Goal: Information Seeking & Learning: Learn about a topic

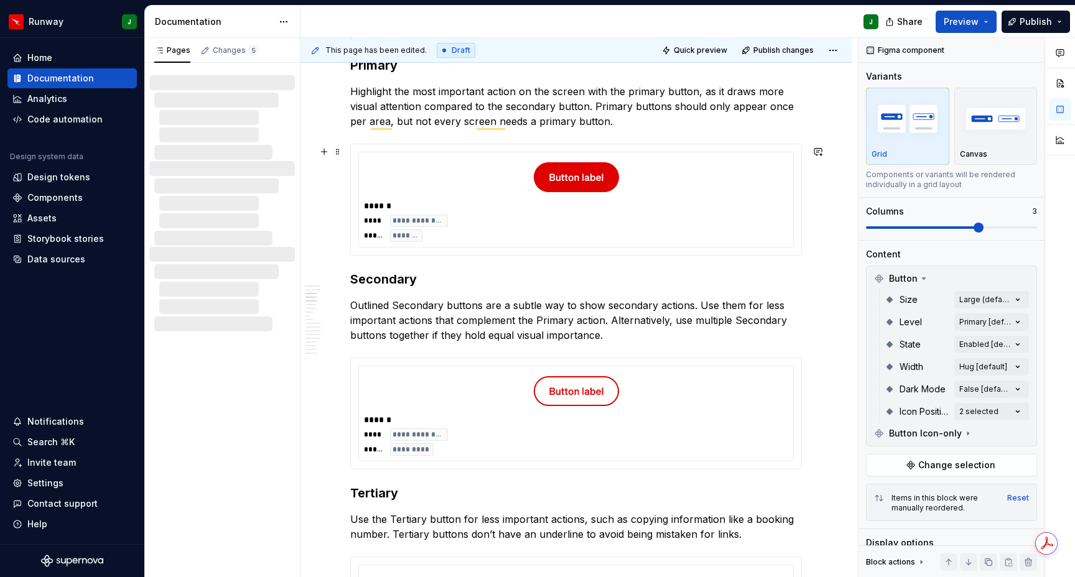
scroll to position [656, 0]
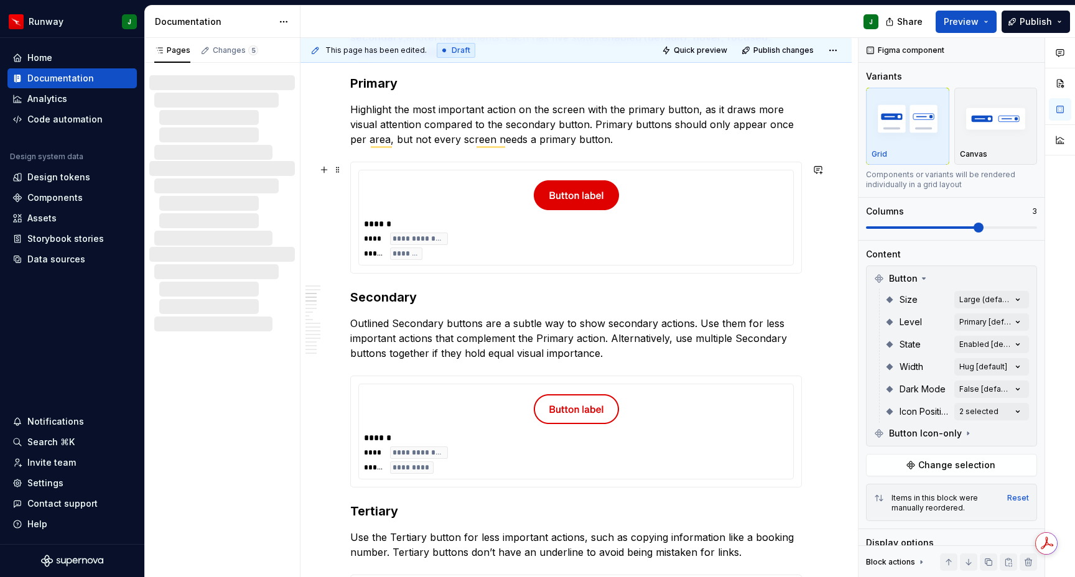
click at [755, 236] on div "**********" at bounding box center [576, 246] width 424 height 27
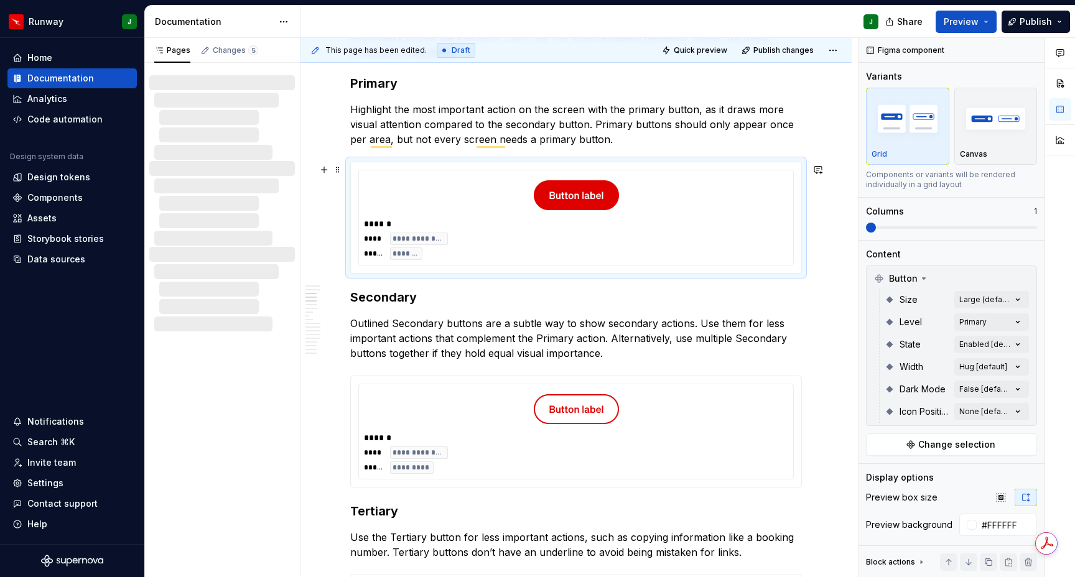
click at [752, 194] on div "To enrich screen reader interactions, please activate Accessibility in Grammarl…" at bounding box center [576, 195] width 424 height 40
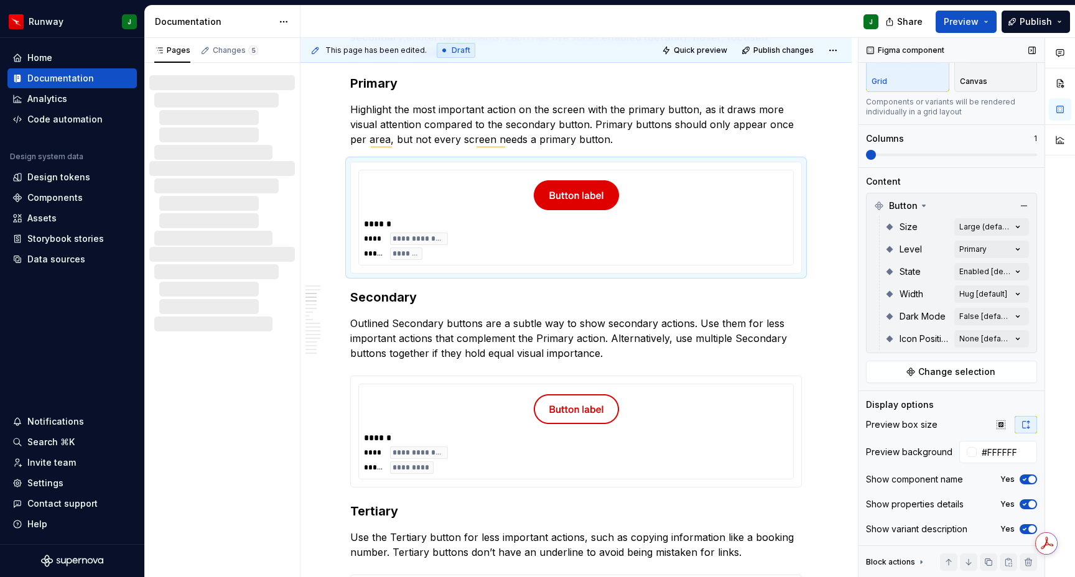
click at [1029, 478] on span "button" at bounding box center [1031, 479] width 7 height 7
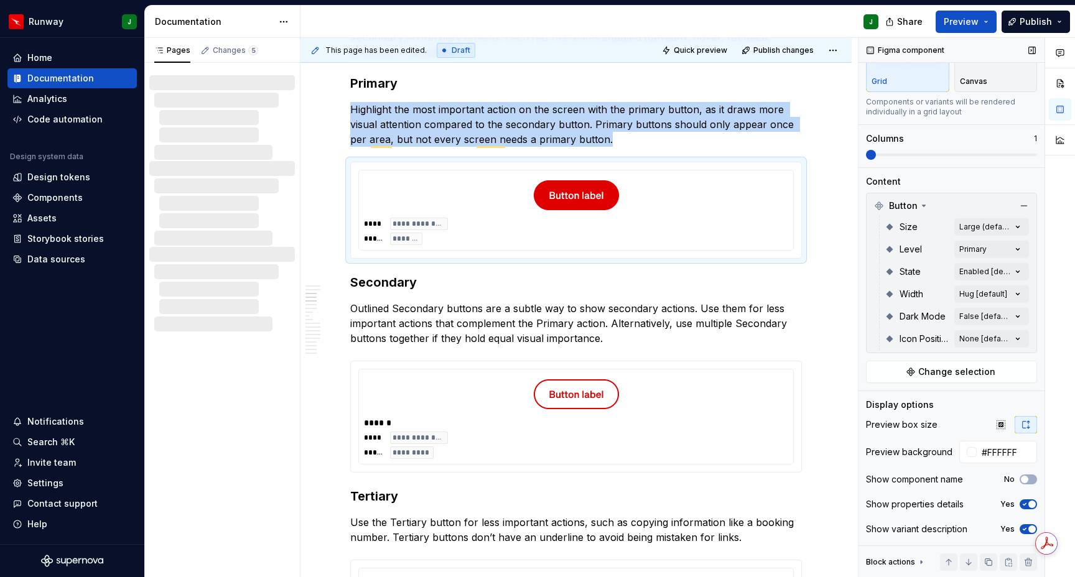
click at [1022, 529] on icon "button" at bounding box center [1025, 529] width 10 height 7
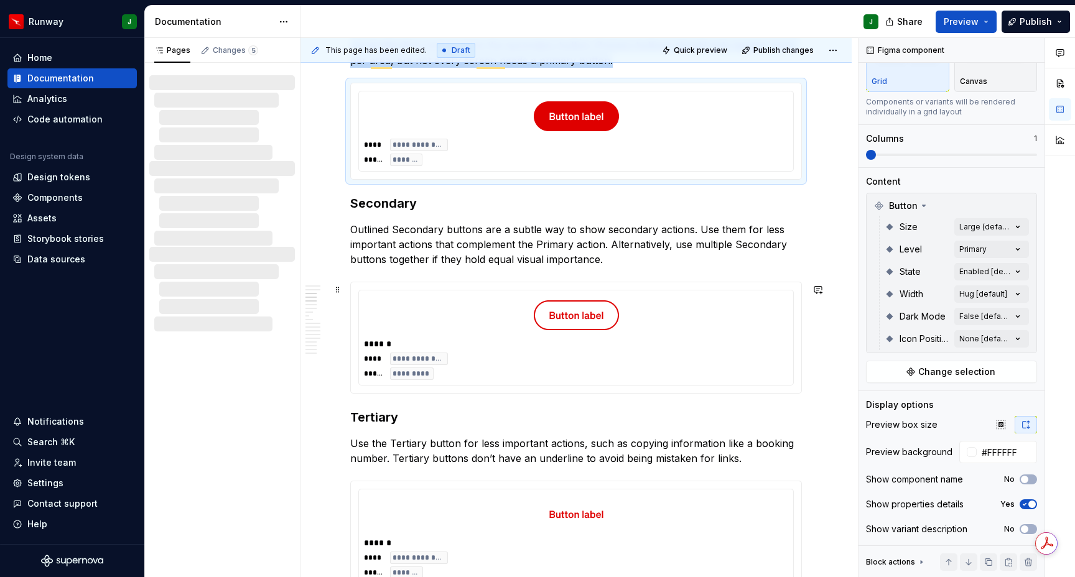
scroll to position [756, 0]
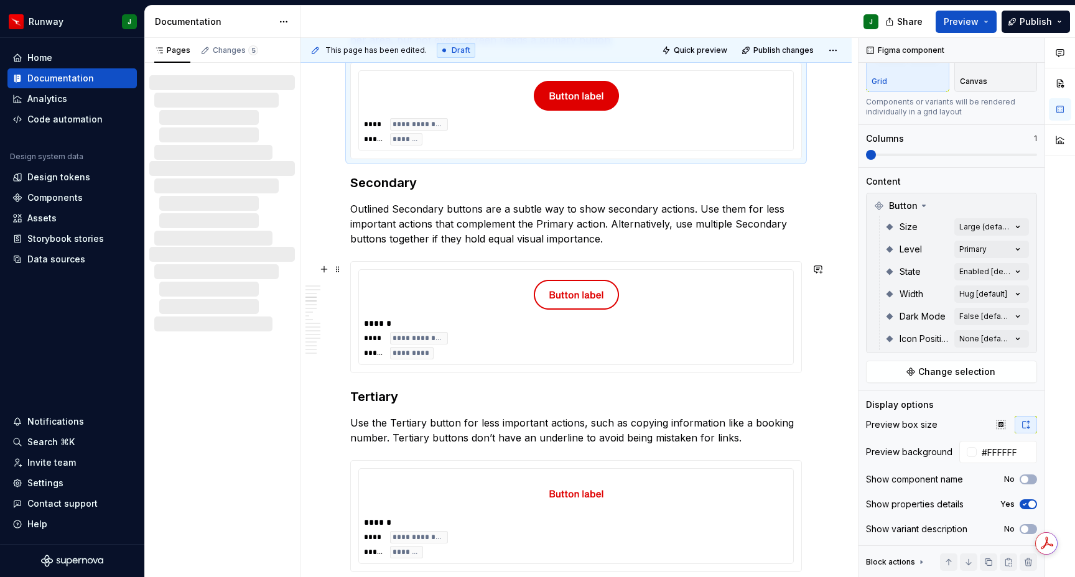
click at [720, 334] on div "**********" at bounding box center [576, 345] width 424 height 27
drag, startPoint x: 1025, startPoint y: 528, endPoint x: 1027, endPoint y: 479, distance: 48.6
click at [1025, 526] on icon "button" at bounding box center [1025, 529] width 10 height 7
click at [1027, 479] on icon "button" at bounding box center [1025, 479] width 10 height 7
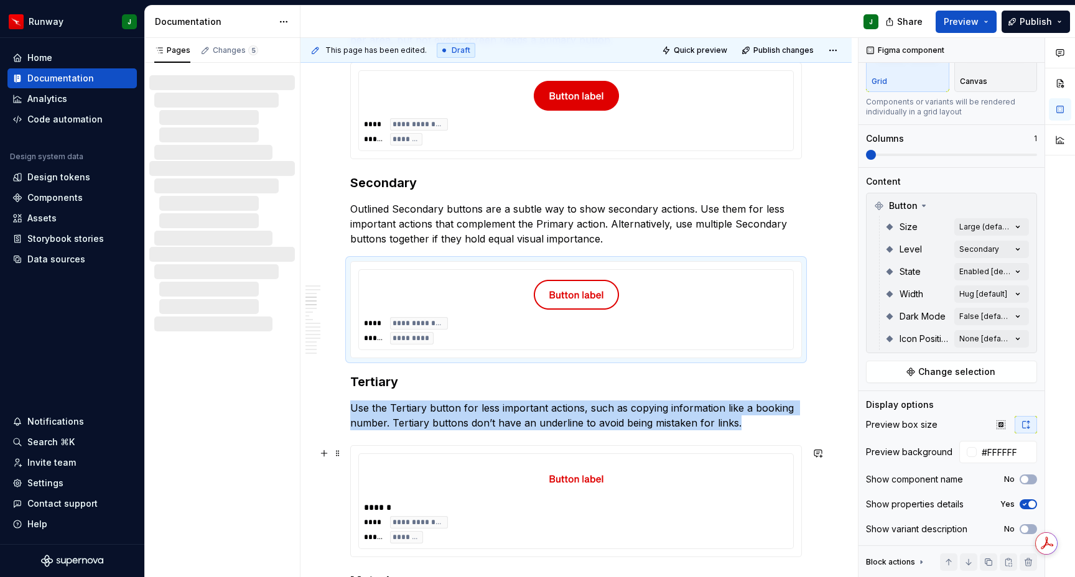
click at [780, 513] on div "******" at bounding box center [579, 507] width 431 height 12
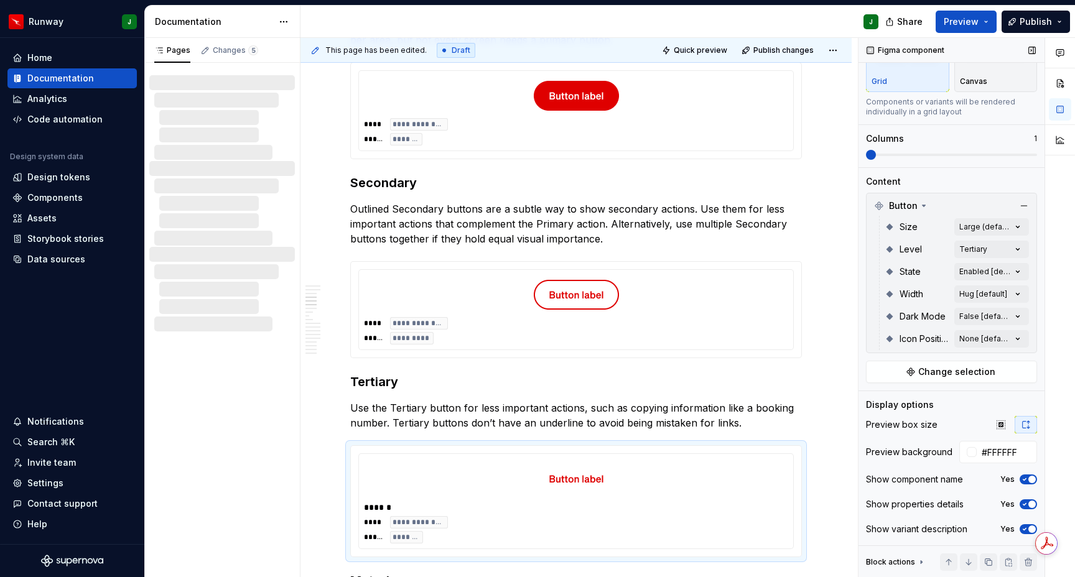
click at [1020, 529] on icon "button" at bounding box center [1025, 529] width 10 height 7
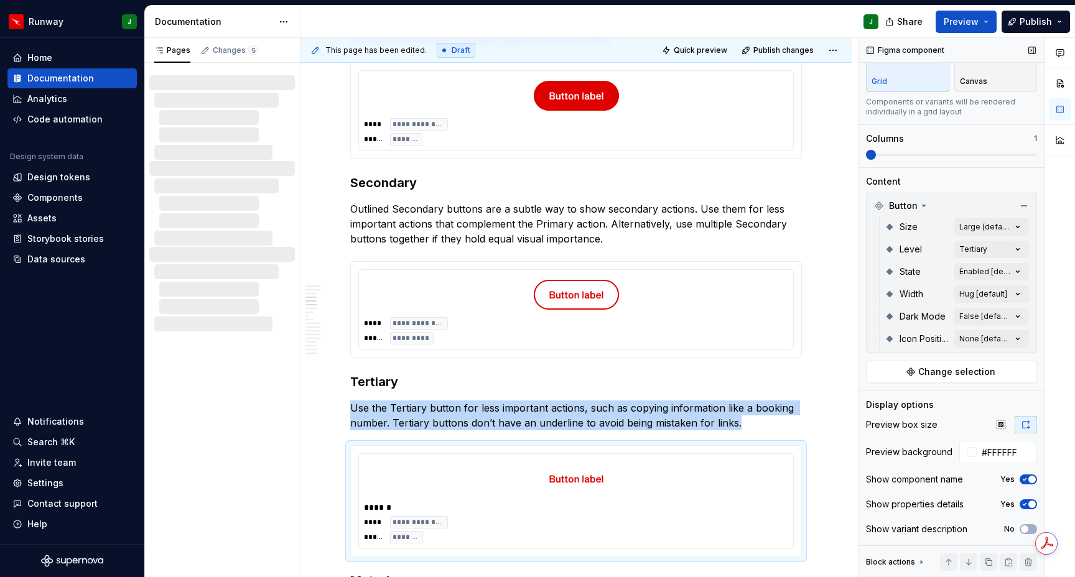
click at [1028, 482] on icon "button" at bounding box center [1025, 479] width 10 height 7
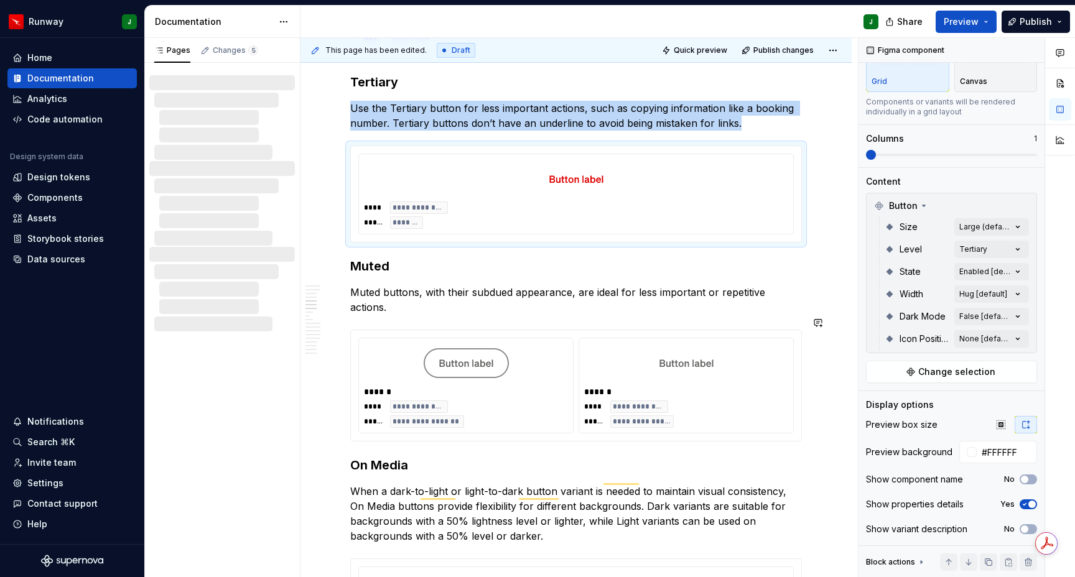
scroll to position [1112, 0]
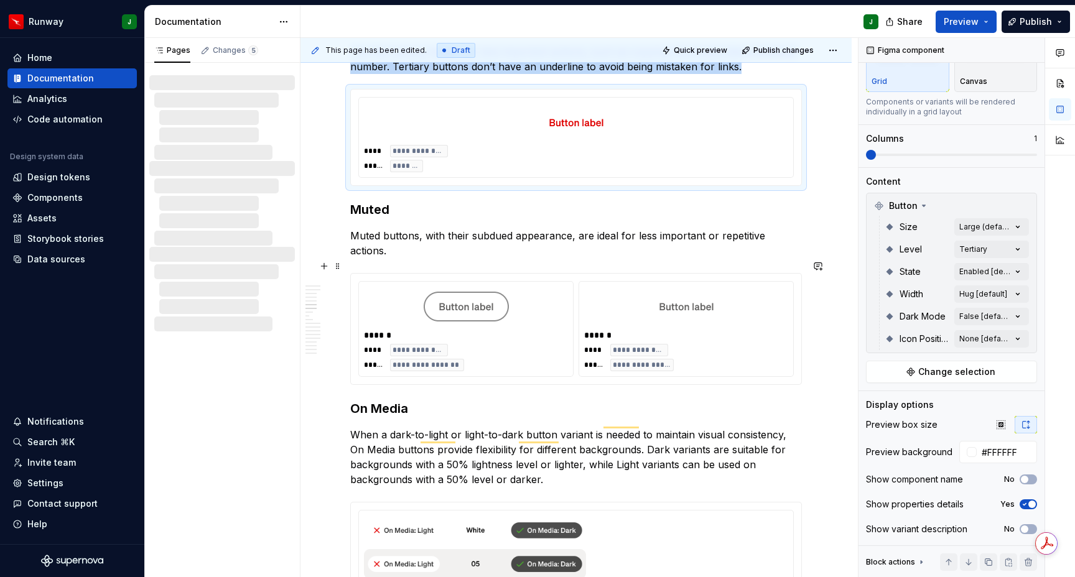
click at [778, 309] on div "To enrich screen reader interactions, please activate Accessibility in Grammarl…" at bounding box center [686, 307] width 204 height 40
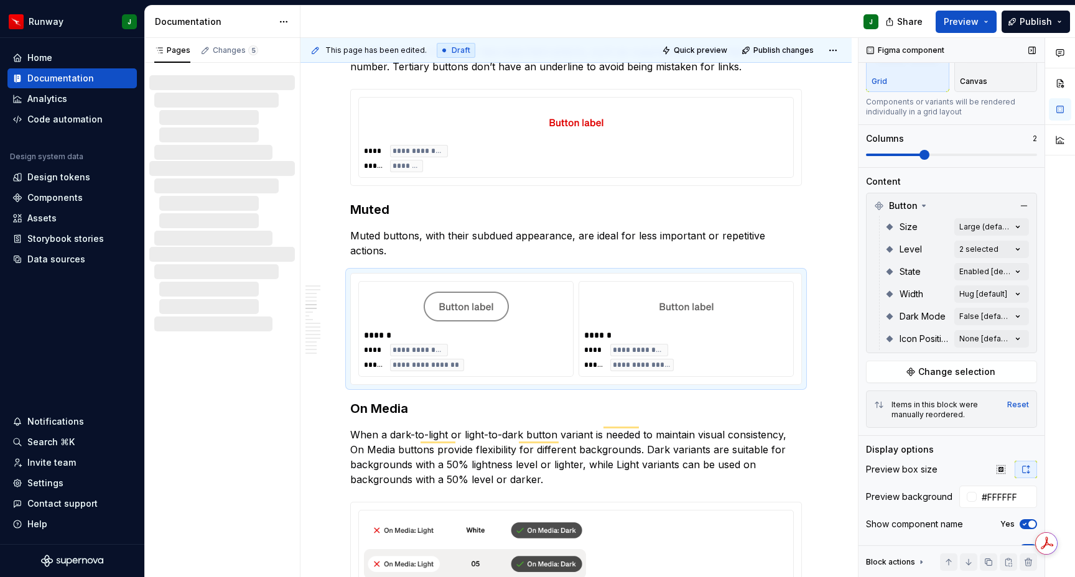
scroll to position [118, 0]
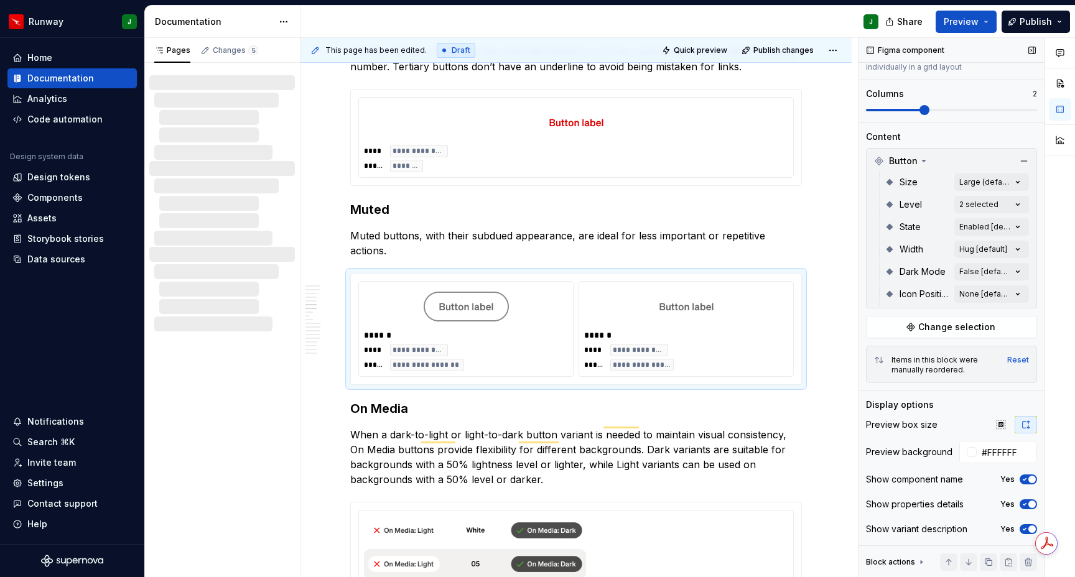
click at [1028, 480] on icon "button" at bounding box center [1025, 479] width 10 height 7
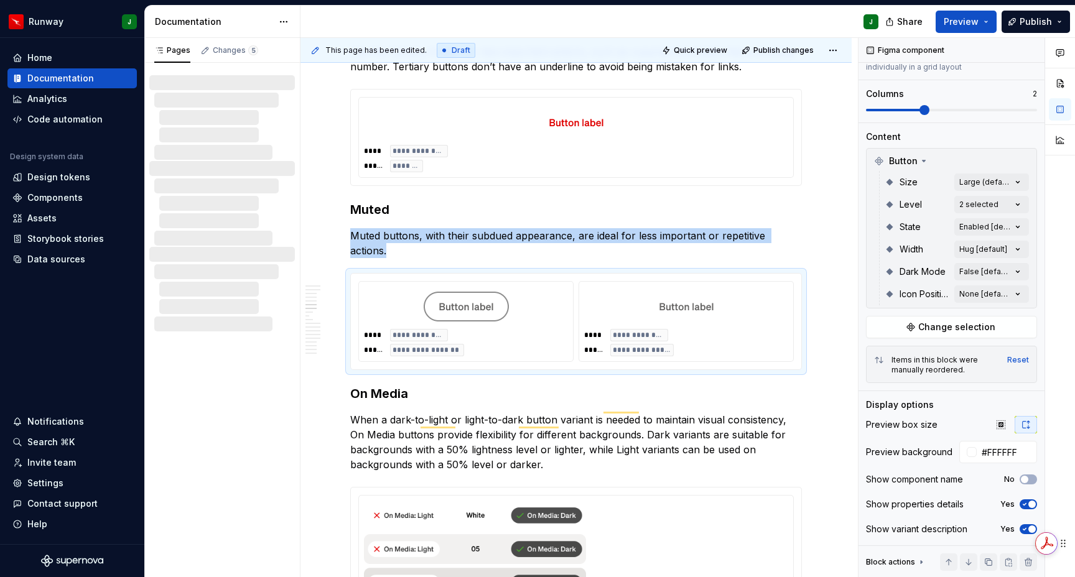
click at [1027, 528] on div "Get summaries and key insights using AI Assistant powered by Adobe Acrobat" at bounding box center [976, 544] width 106 height 34
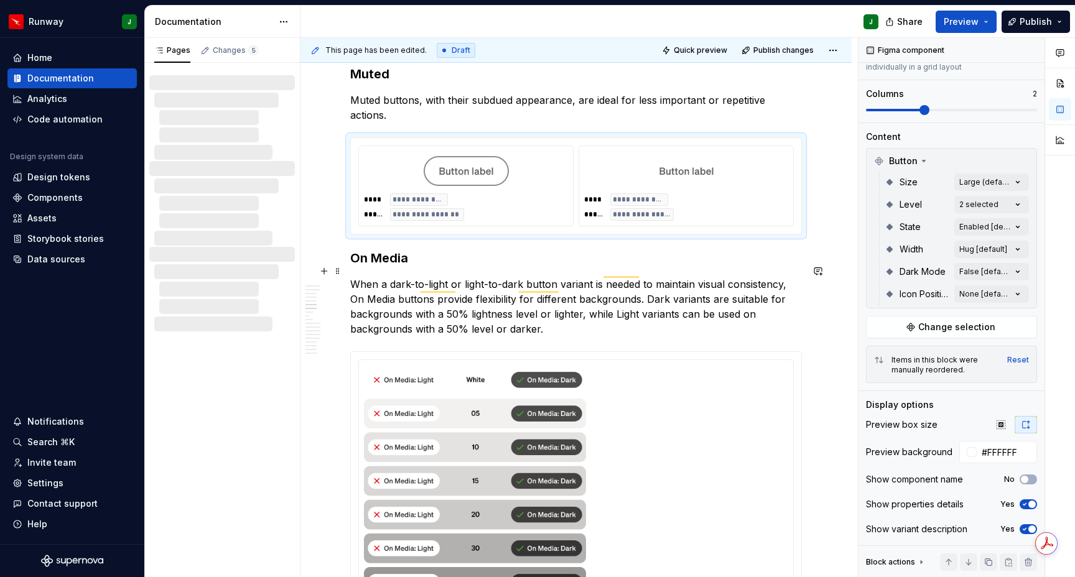
scroll to position [1315, 0]
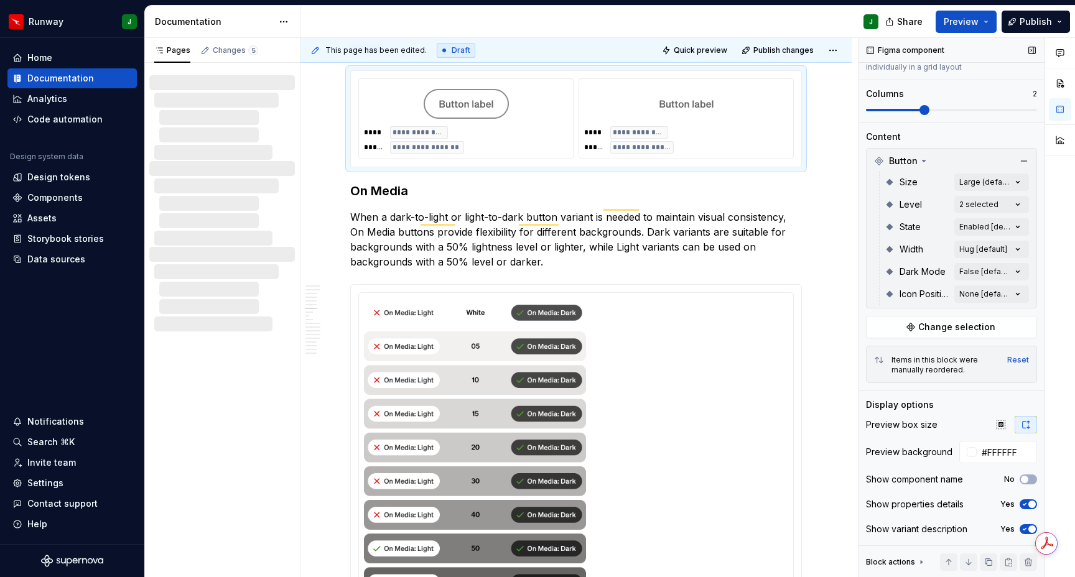
click at [1023, 526] on icon "button" at bounding box center [1025, 529] width 10 height 7
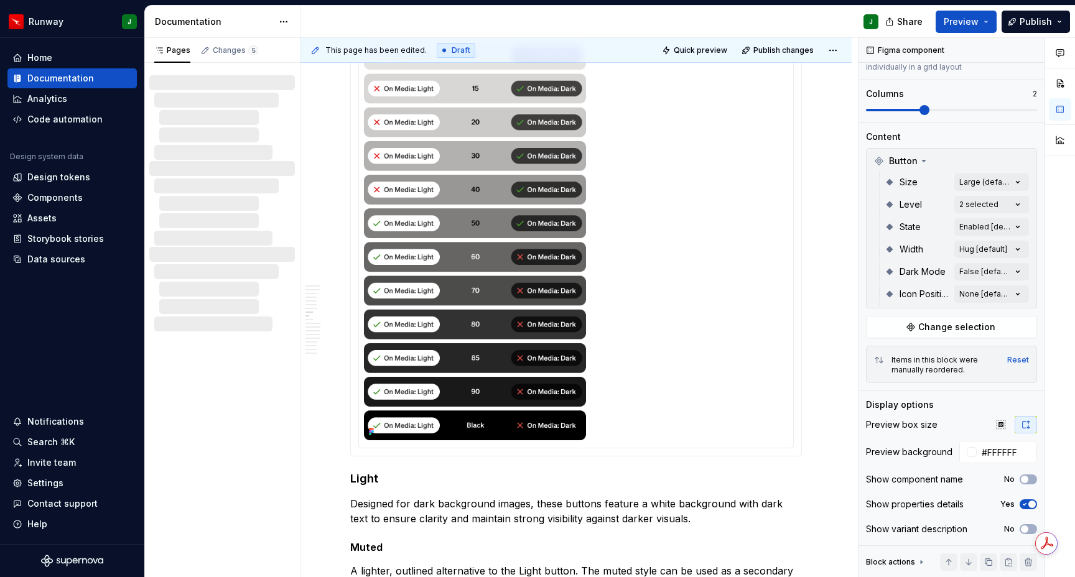
scroll to position [0, 0]
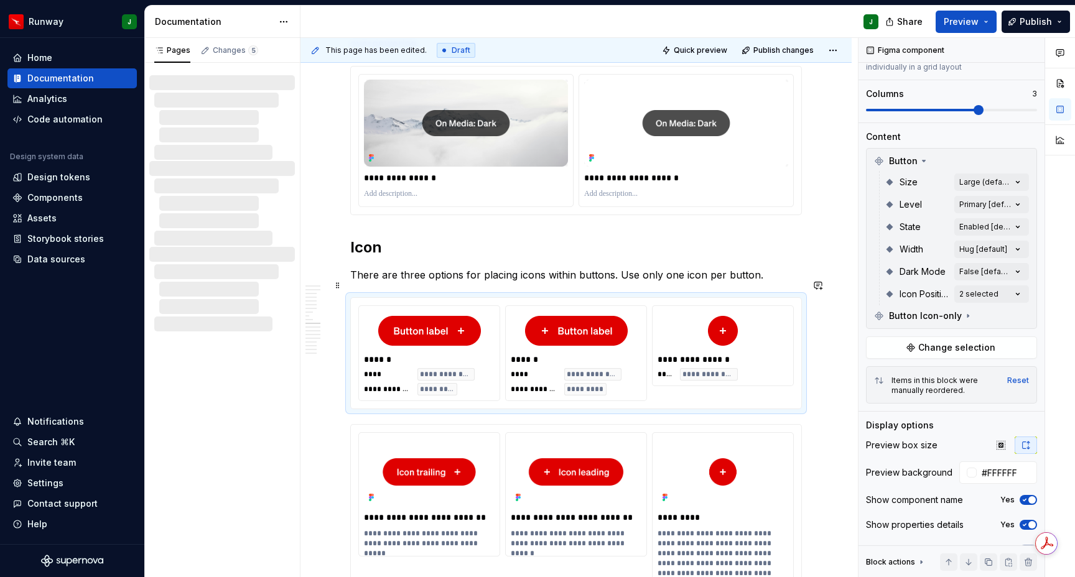
click at [773, 382] on div "**********" at bounding box center [576, 353] width 436 height 96
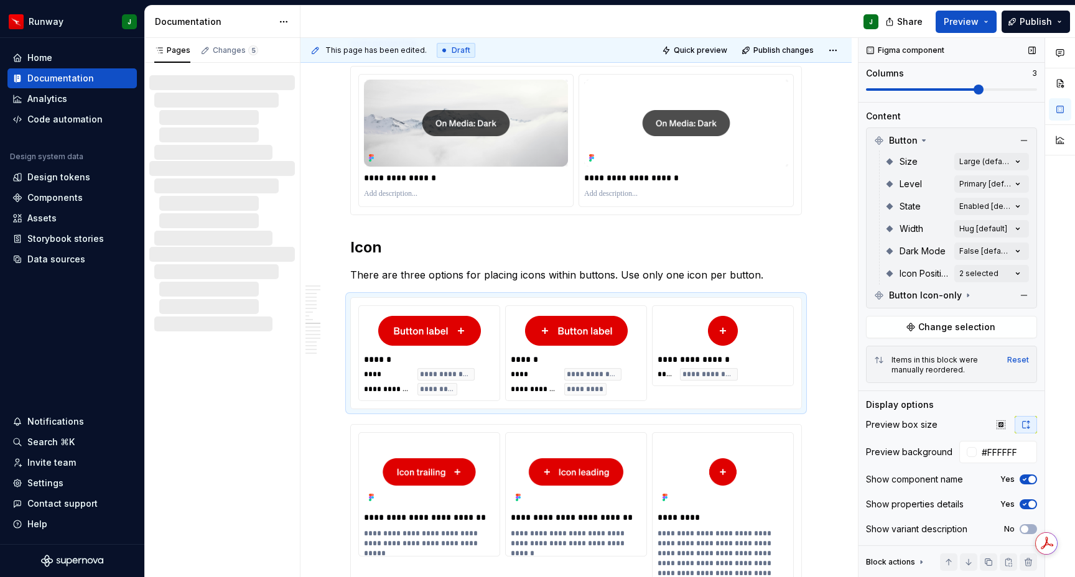
click at [1024, 481] on icon "button" at bounding box center [1025, 479] width 10 height 7
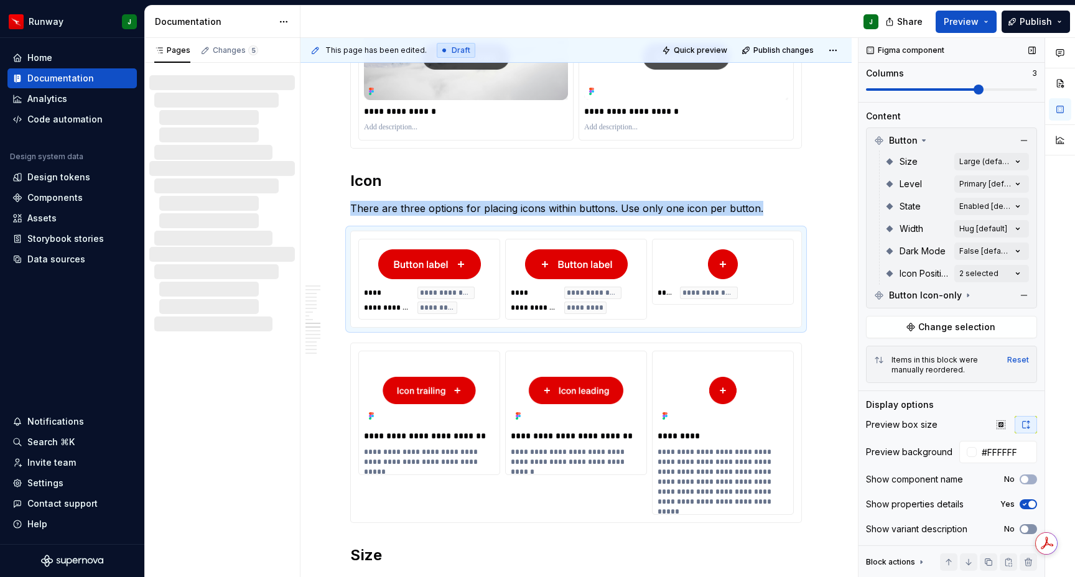
click at [1026, 529] on span "button" at bounding box center [1024, 529] width 7 height 7
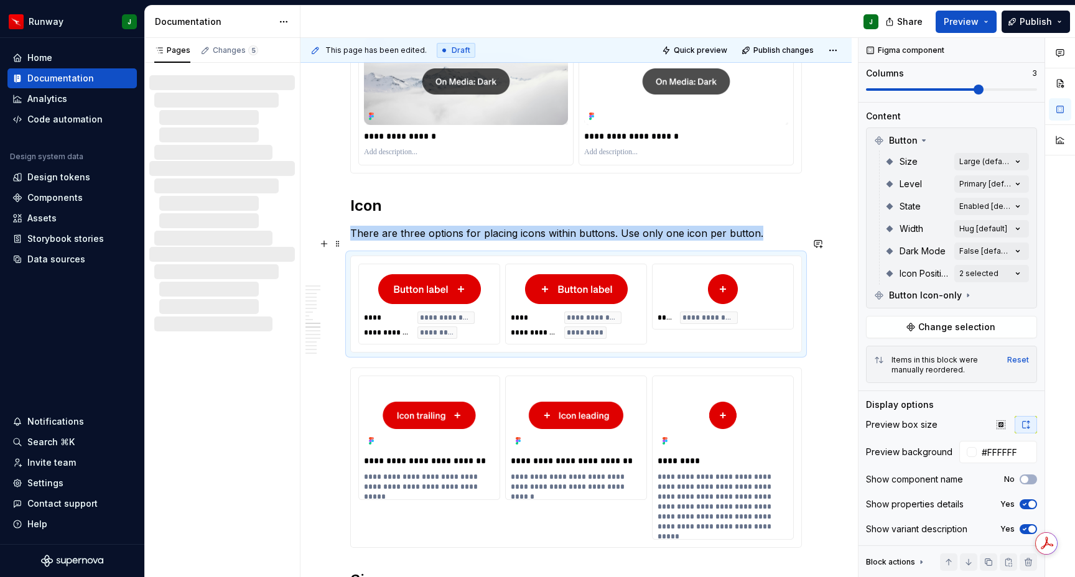
click at [492, 317] on div "**********" at bounding box center [429, 325] width 131 height 27
click at [409, 269] on div "To enrich screen reader interactions, please activate Accessibility in Grammarl…" at bounding box center [429, 289] width 131 height 40
click at [619, 274] on img "To enrich screen reader interactions, please activate Accessibility in Grammarl…" at bounding box center [576, 289] width 103 height 30
click at [725, 274] on img "To enrich screen reader interactions, please activate Accessibility in Grammarl…" at bounding box center [723, 289] width 30 height 30
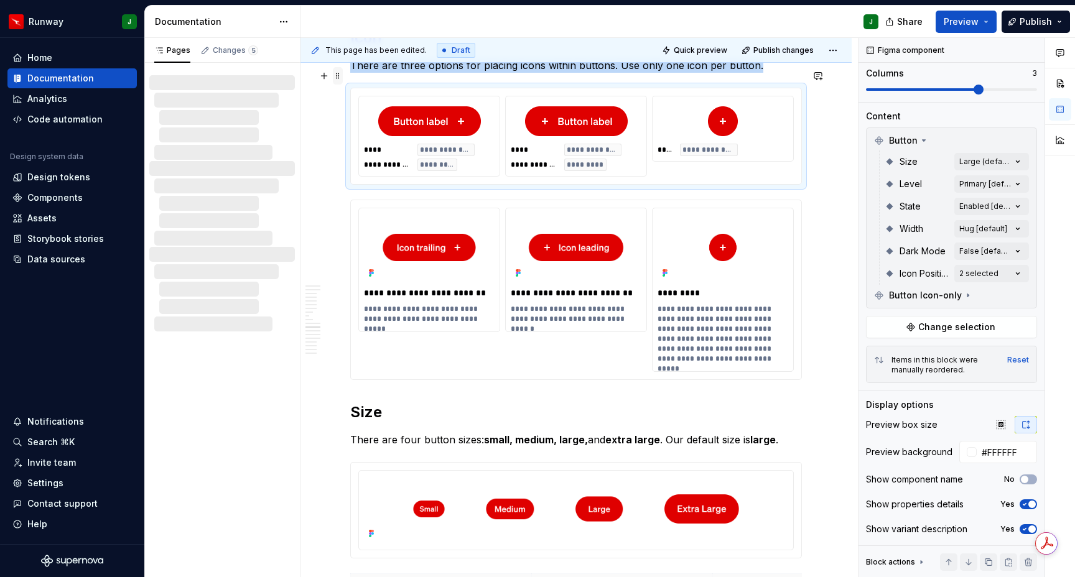
click at [337, 76] on span at bounding box center [338, 75] width 10 height 17
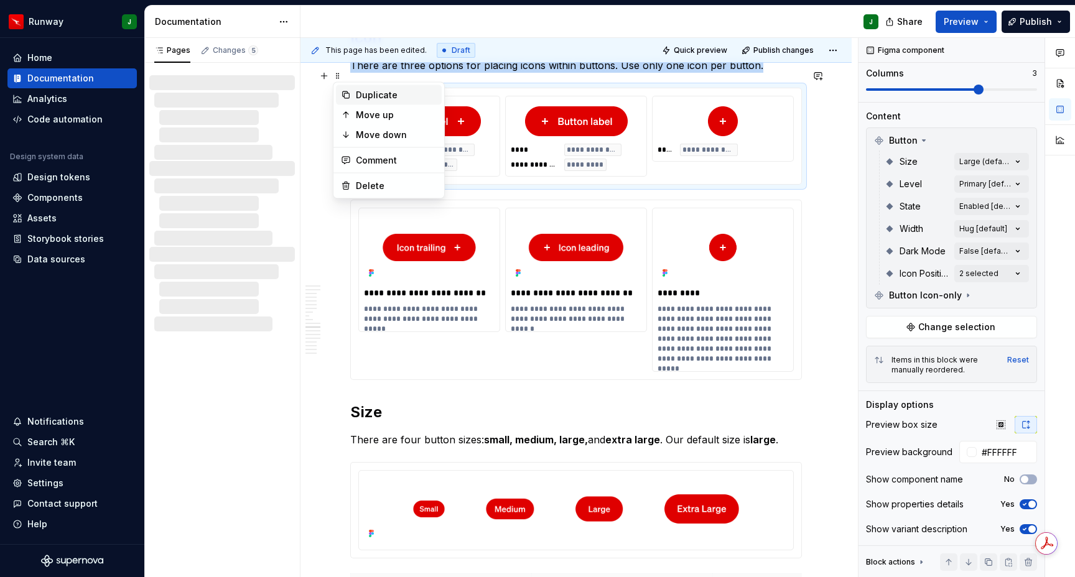
click at [376, 94] on div "Duplicate" at bounding box center [396, 95] width 81 height 12
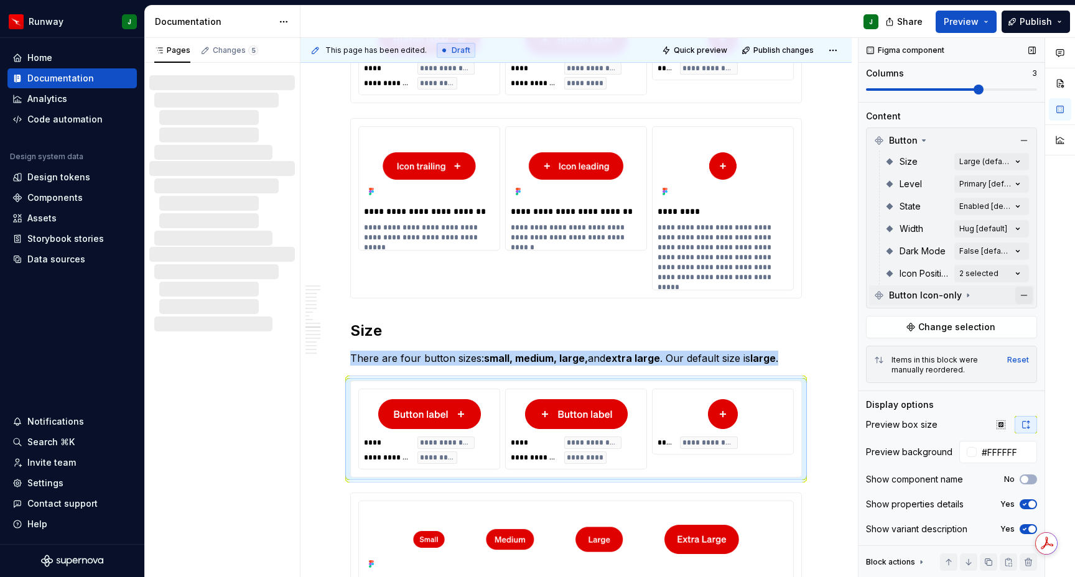
click at [1027, 296] on button "button" at bounding box center [1023, 295] width 17 height 17
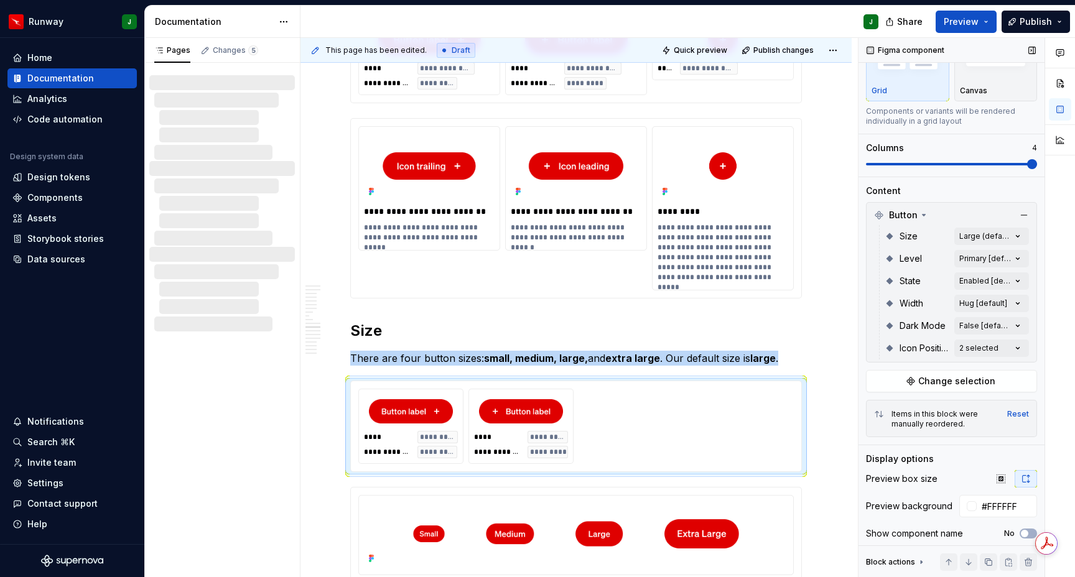
click at [1027, 168] on span at bounding box center [1032, 164] width 10 height 10
click at [1018, 350] on div "Comments Open comments No comments yet Select ‘Comment’ from the block context …" at bounding box center [967, 308] width 217 height 540
drag, startPoint x: 874, startPoint y: 428, endPoint x: 875, endPoint y: 442, distance: 13.8
click at [874, 428] on polyline at bounding box center [874, 428] width 0 height 0
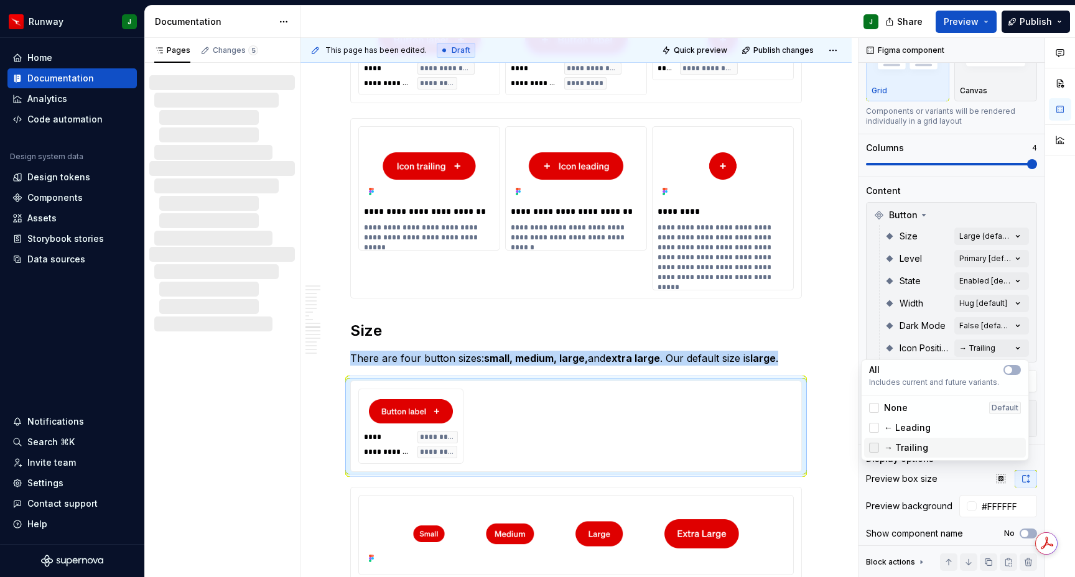
click at [874, 448] on icon at bounding box center [874, 448] width 0 height 0
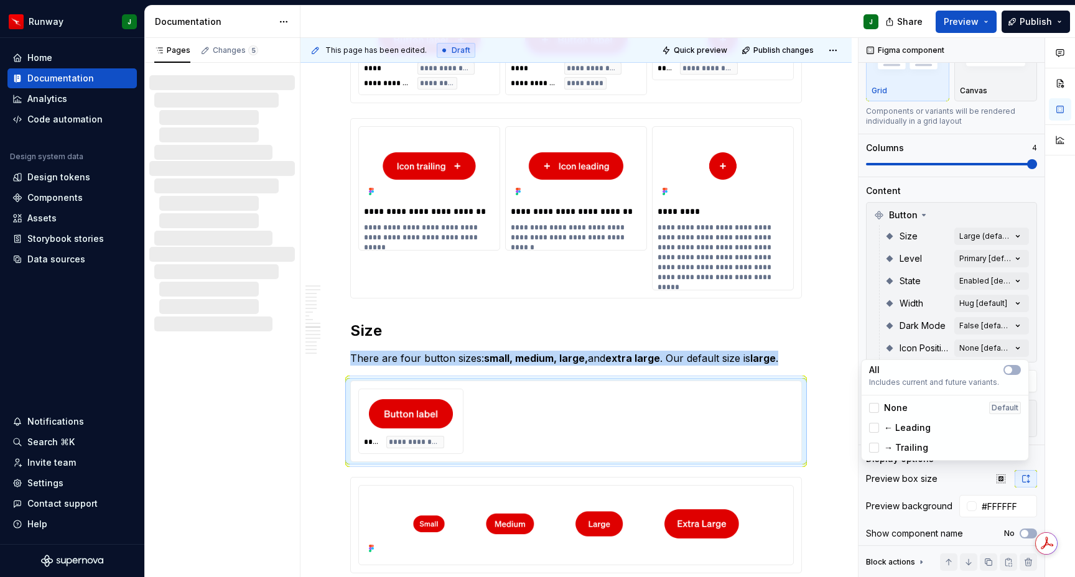
click at [1020, 235] on div "Comments Open comments No comments yet Select ‘Comment’ from the block context …" at bounding box center [967, 308] width 217 height 540
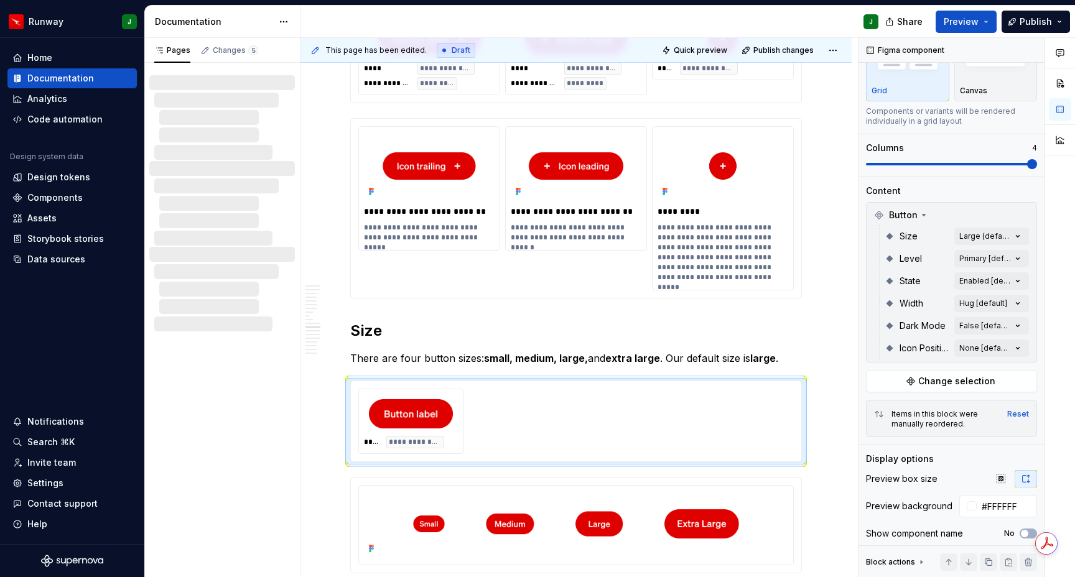
click at [1018, 236] on div "Comments Open comments No comments yet Select ‘Comment’ from the block context …" at bounding box center [967, 308] width 217 height 540
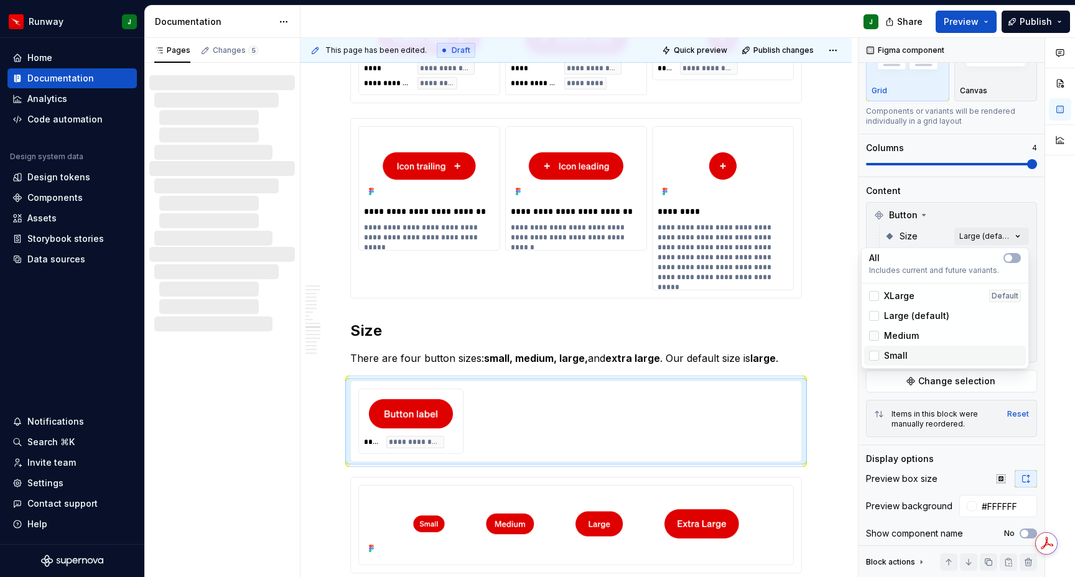
drag, startPoint x: 871, startPoint y: 356, endPoint x: 874, endPoint y: 333, distance: 23.2
click at [871, 356] on div at bounding box center [874, 356] width 10 height 10
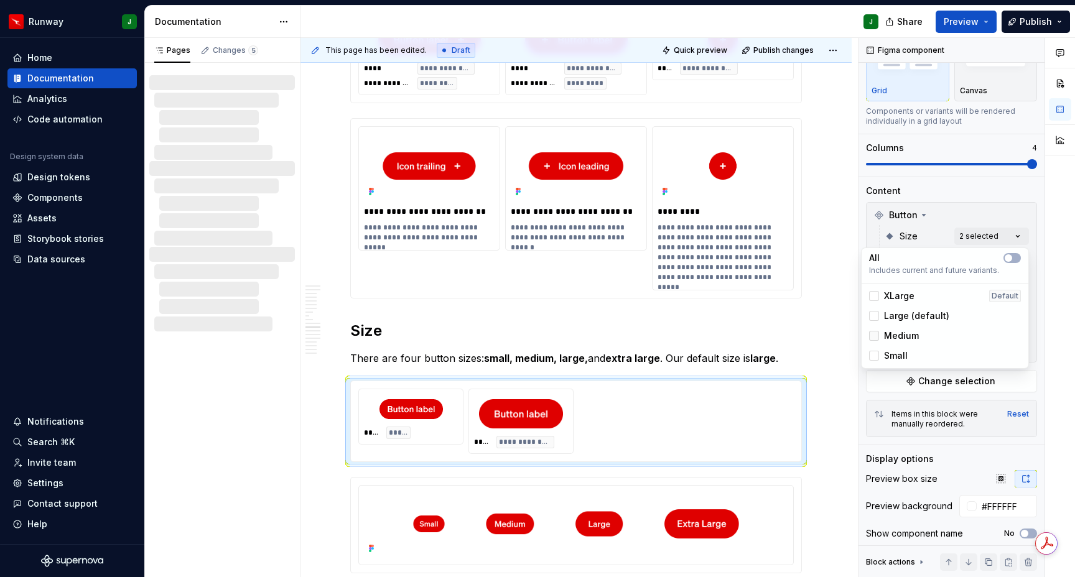
click at [874, 332] on div at bounding box center [874, 336] width 10 height 10
click at [876, 294] on div at bounding box center [874, 296] width 10 height 10
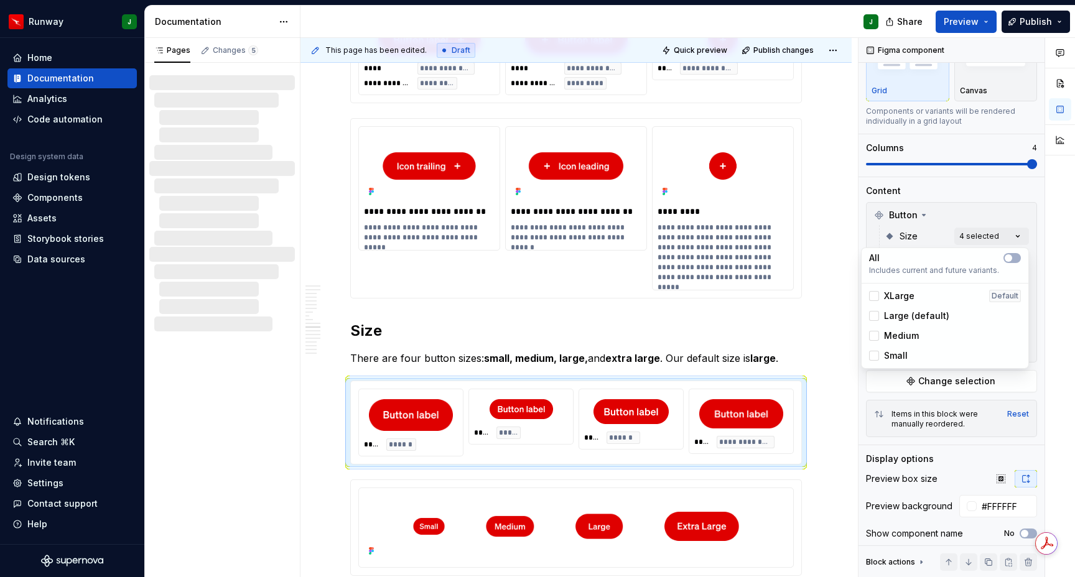
click at [384, 393] on html "Runway J Home Documentation Analytics Code automation Design system data Design…" at bounding box center [537, 288] width 1075 height 577
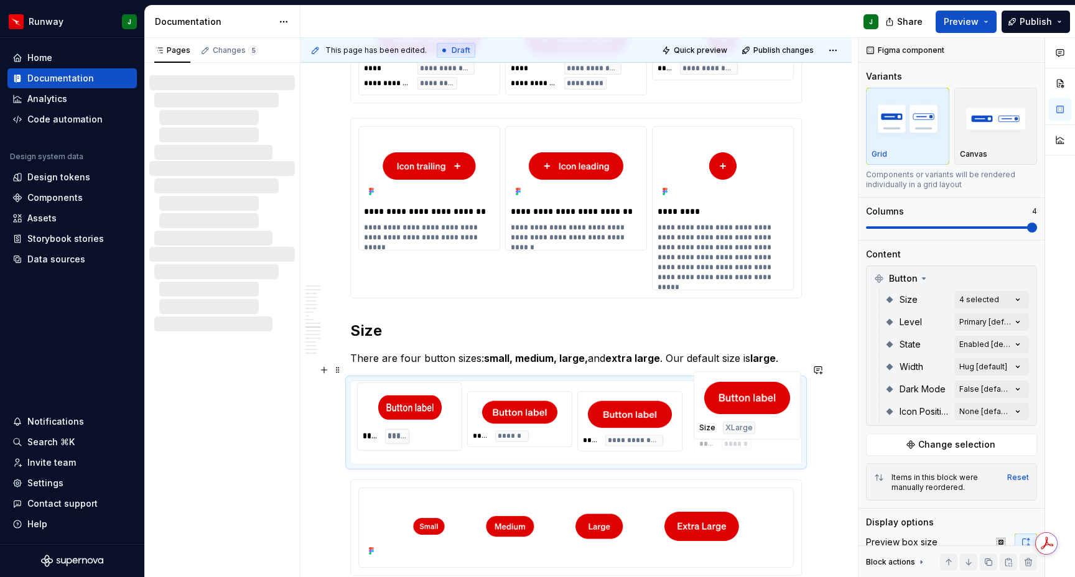
drag, startPoint x: 688, startPoint y: 396, endPoint x: 727, endPoint y: 394, distance: 39.3
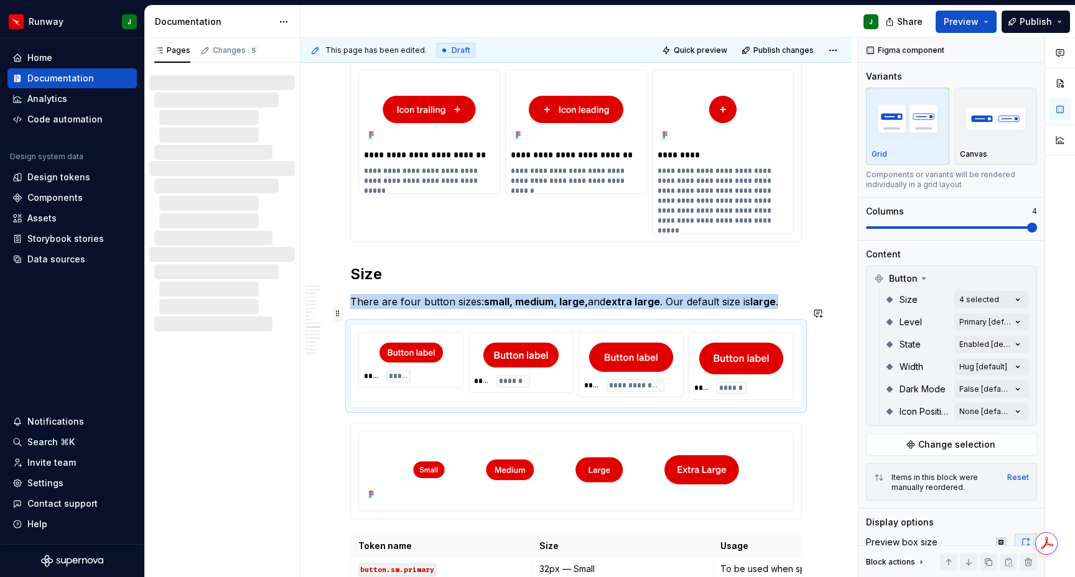
click at [337, 313] on span at bounding box center [338, 313] width 10 height 17
click at [356, 331] on div "Duplicate" at bounding box center [396, 333] width 81 height 12
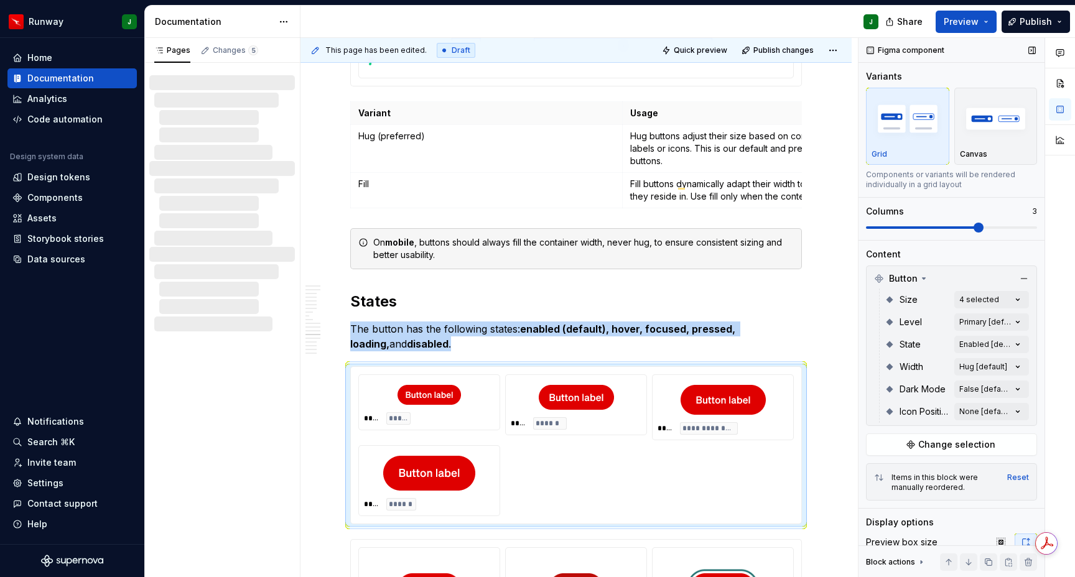
drag, startPoint x: 338, startPoint y: 112, endPoint x: 1007, endPoint y: 227, distance: 679.3
click at [1007, 228] on span at bounding box center [951, 228] width 171 height 10
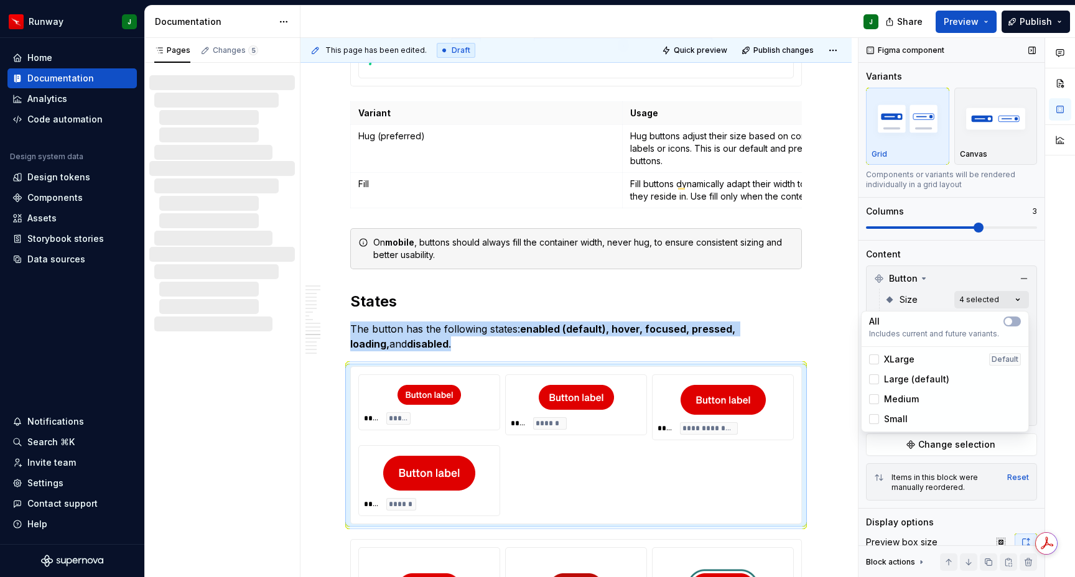
click at [1020, 297] on div "Comments Open comments No comments yet Select ‘Comment’ from the block context …" at bounding box center [967, 308] width 217 height 540
drag, startPoint x: 874, startPoint y: 358, endPoint x: 872, endPoint y: 405, distance: 46.7
click at [874, 360] on icon at bounding box center [874, 360] width 0 height 0
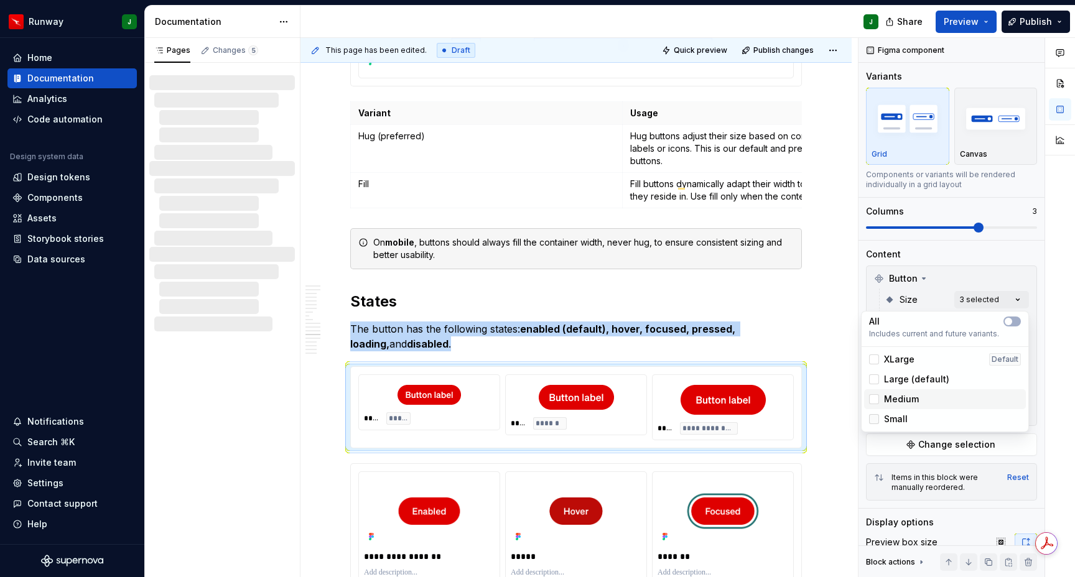
drag, startPoint x: 870, startPoint y: 399, endPoint x: 876, endPoint y: 419, distance: 20.7
click at [874, 399] on icon at bounding box center [874, 399] width 0 height 0
drag, startPoint x: 876, startPoint y: 419, endPoint x: 867, endPoint y: 419, distance: 8.7
click at [874, 419] on icon at bounding box center [874, 419] width 0 height 0
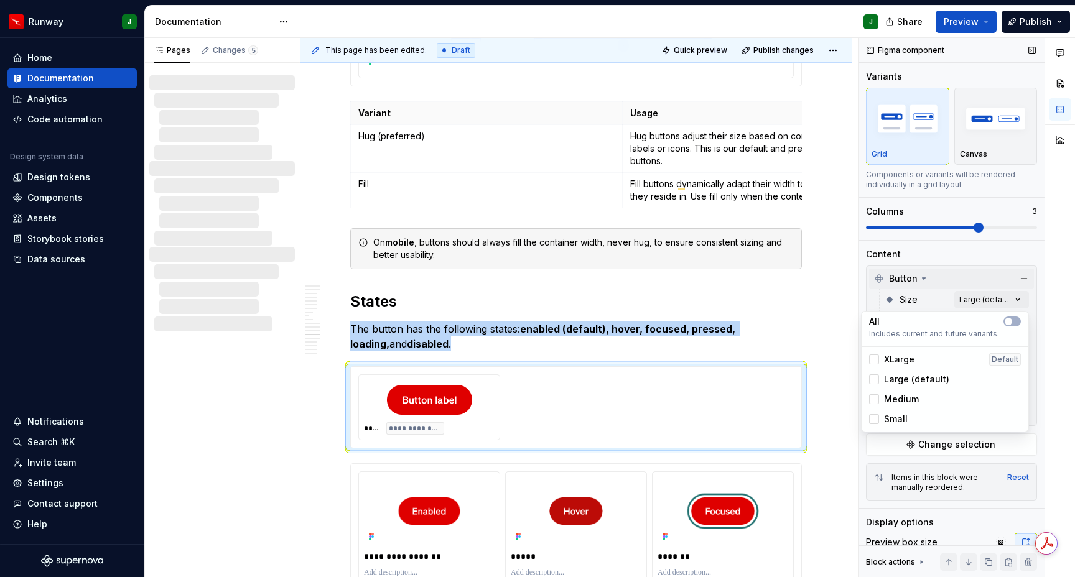
click at [1035, 331] on div "Comments Open comments No comments yet Select ‘Comment’ from the block context …" at bounding box center [967, 308] width 217 height 540
click at [967, 274] on div "Button" at bounding box center [951, 279] width 165 height 20
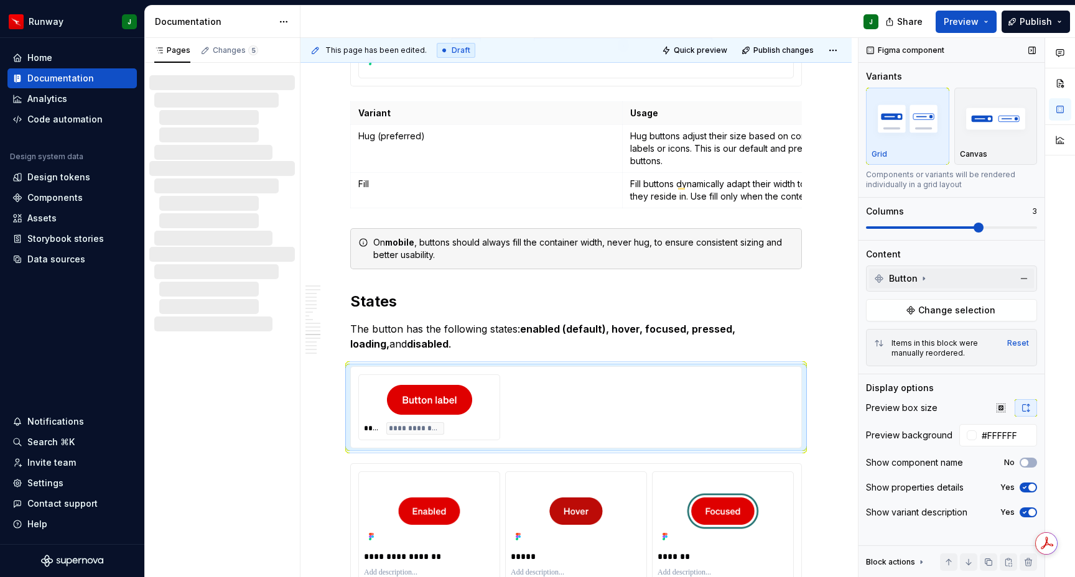
click at [928, 277] on icon at bounding box center [924, 279] width 10 height 10
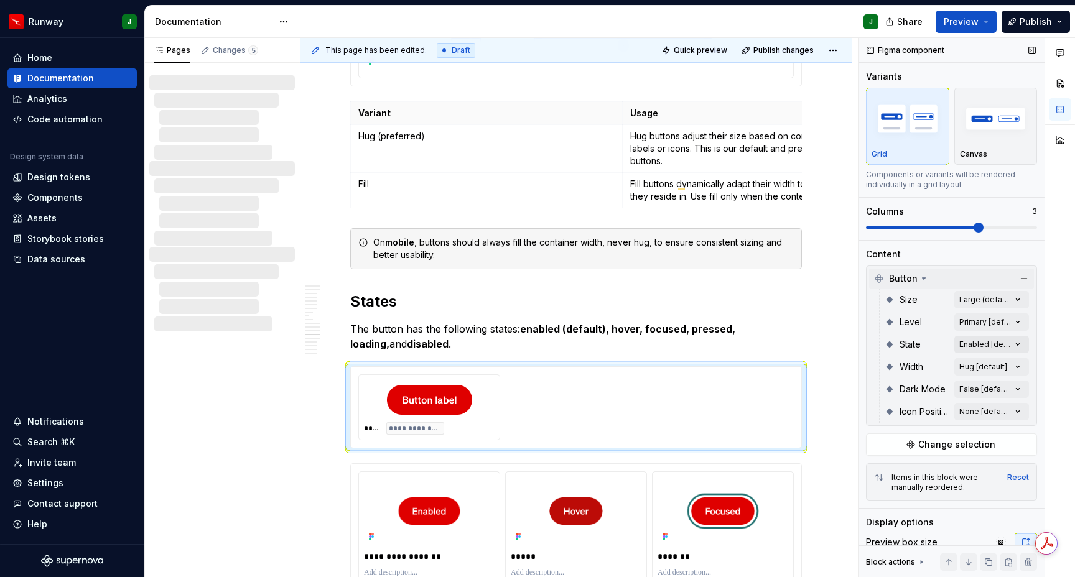
click at [1022, 344] on div "Comments Open comments No comments yet Select ‘Comment’ from the block context …" at bounding box center [967, 308] width 217 height 540
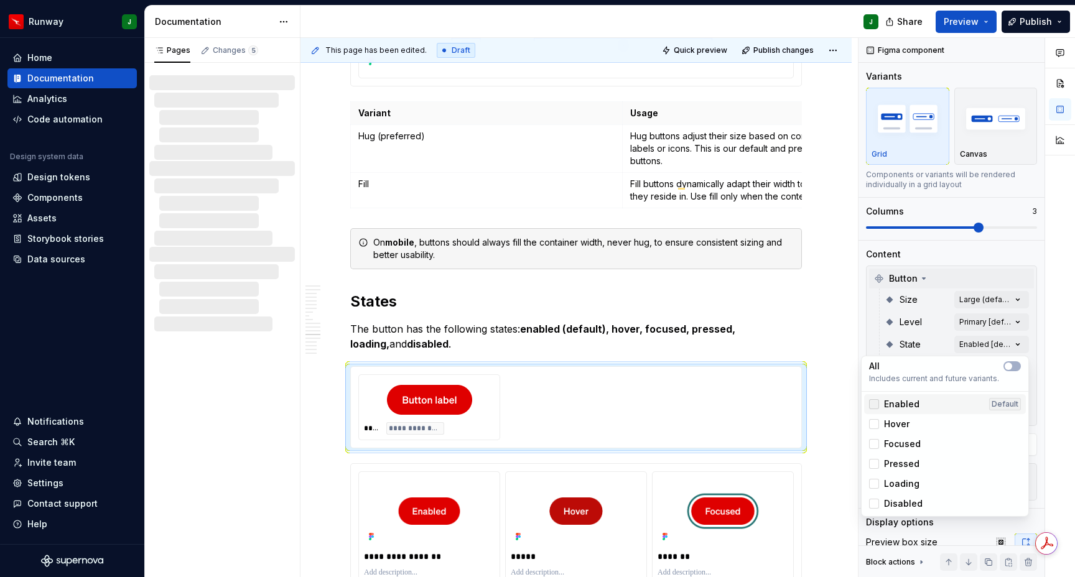
click at [872, 403] on div at bounding box center [874, 404] width 10 height 10
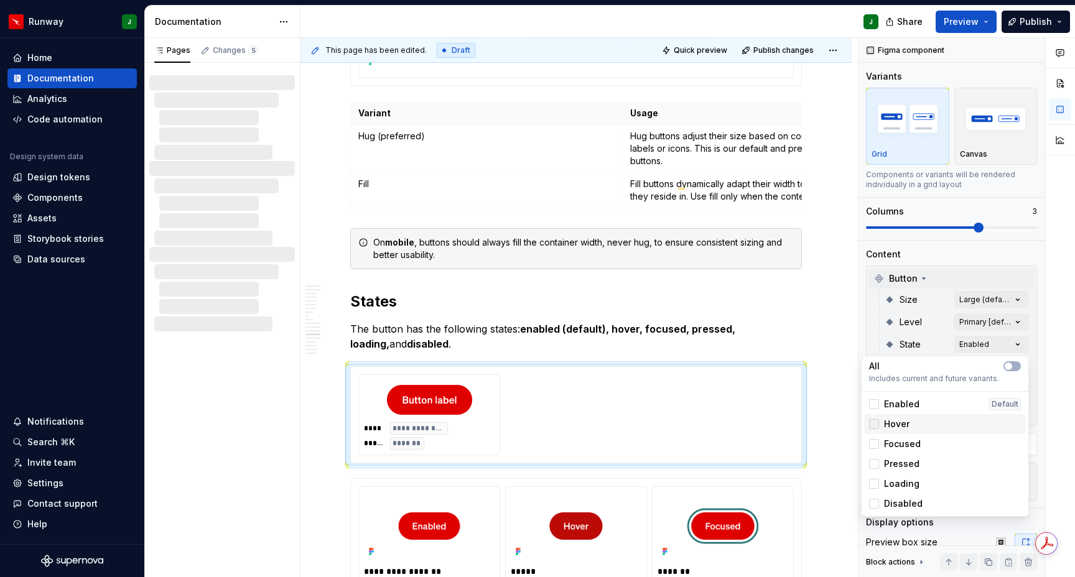
click at [869, 423] on div at bounding box center [874, 424] width 10 height 10
click at [875, 446] on div at bounding box center [874, 444] width 10 height 10
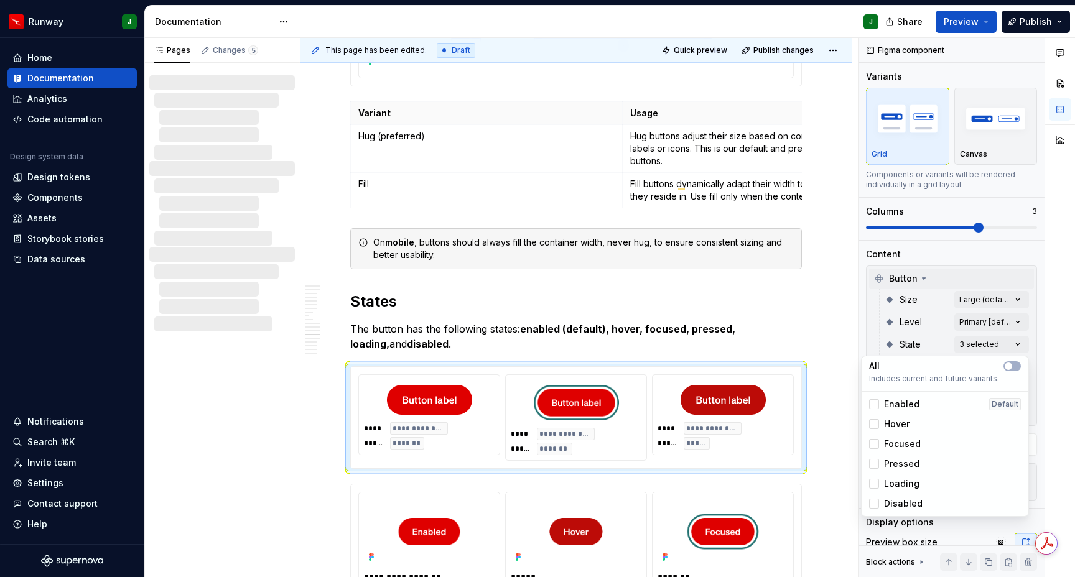
click at [577, 386] on html "Runway J Home Documentation Analytics Code automation Design system data Design…" at bounding box center [537, 288] width 1075 height 577
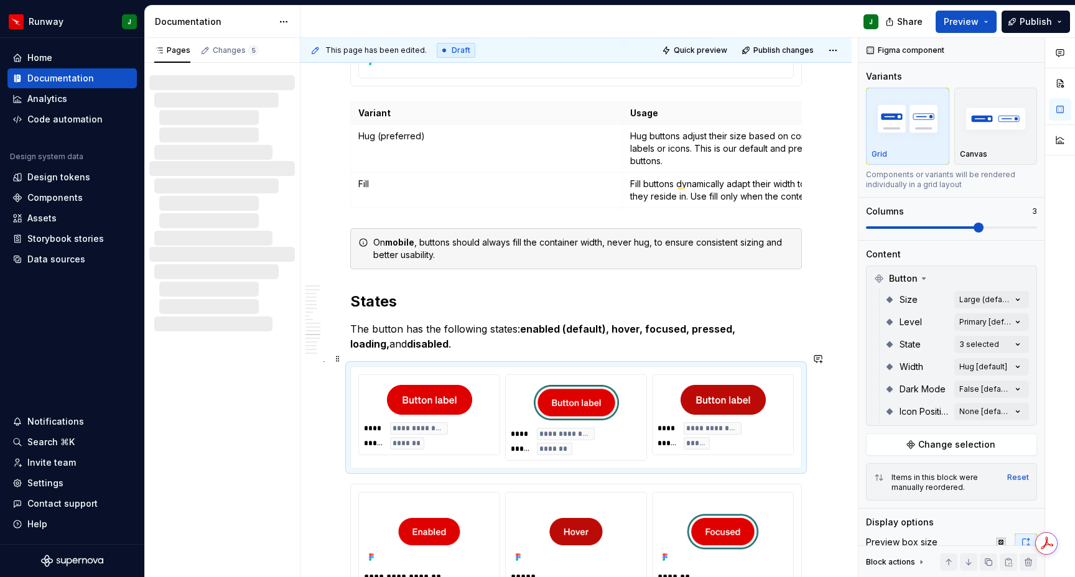
drag, startPoint x: 734, startPoint y: 396, endPoint x: 852, endPoint y: 375, distance: 120.1
click at [734, 396] on div "**********" at bounding box center [576, 418] width 436 height 86
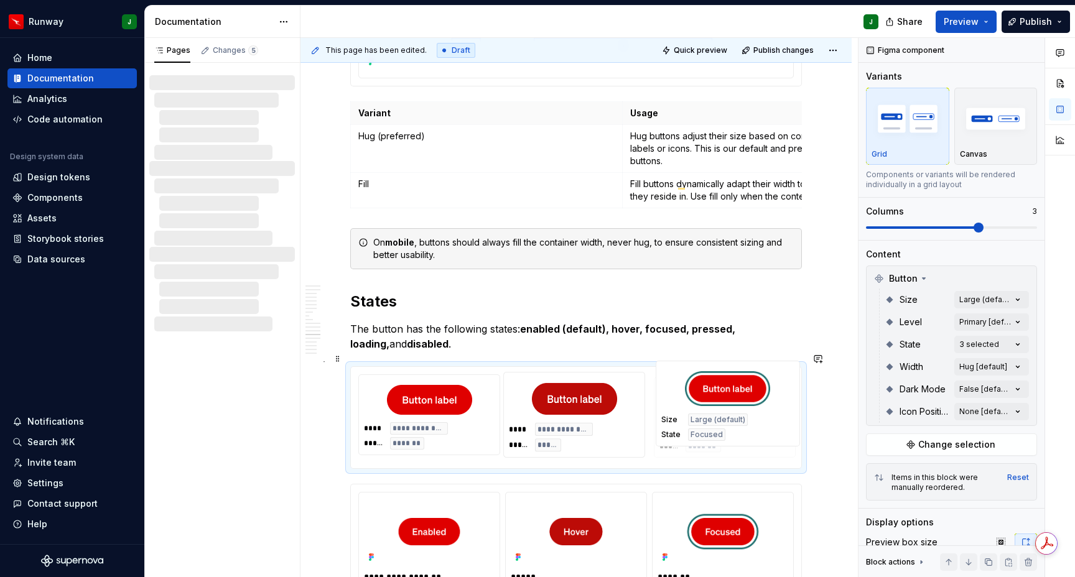
drag, startPoint x: 584, startPoint y: 384, endPoint x: 621, endPoint y: 365, distance: 42.0
click at [338, 359] on span at bounding box center [338, 358] width 10 height 17
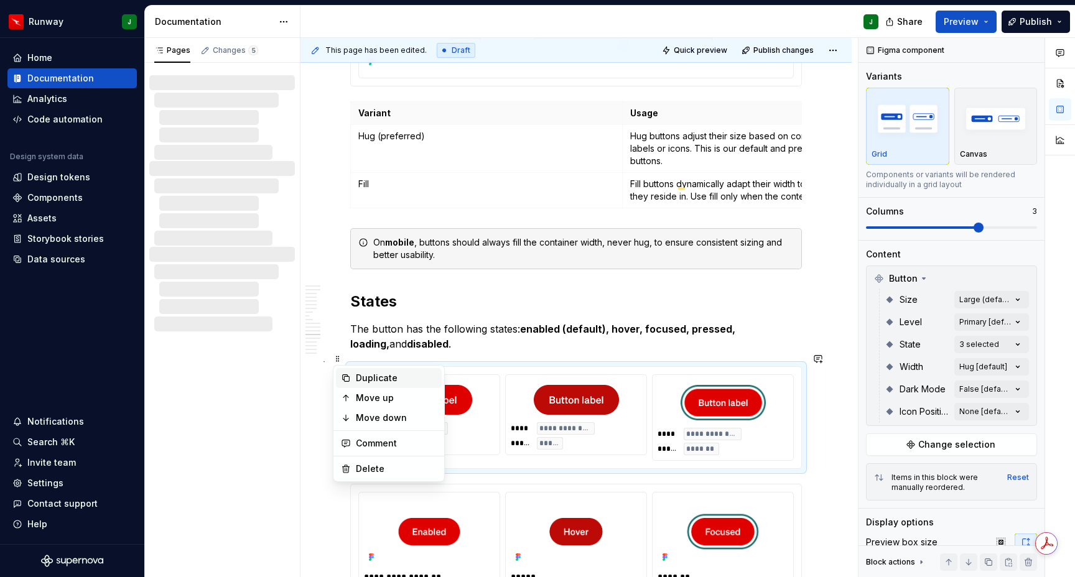
click at [382, 376] on div "Duplicate" at bounding box center [396, 378] width 81 height 12
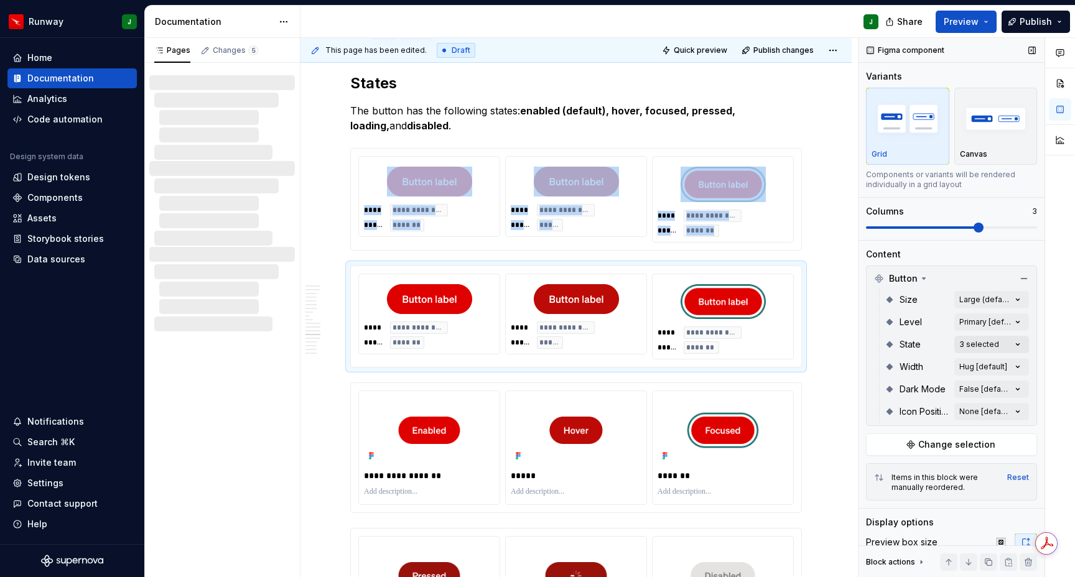
click at [1021, 342] on div "Comments Open comments No comments yet Select ‘Comment’ from the block context …" at bounding box center [967, 308] width 217 height 540
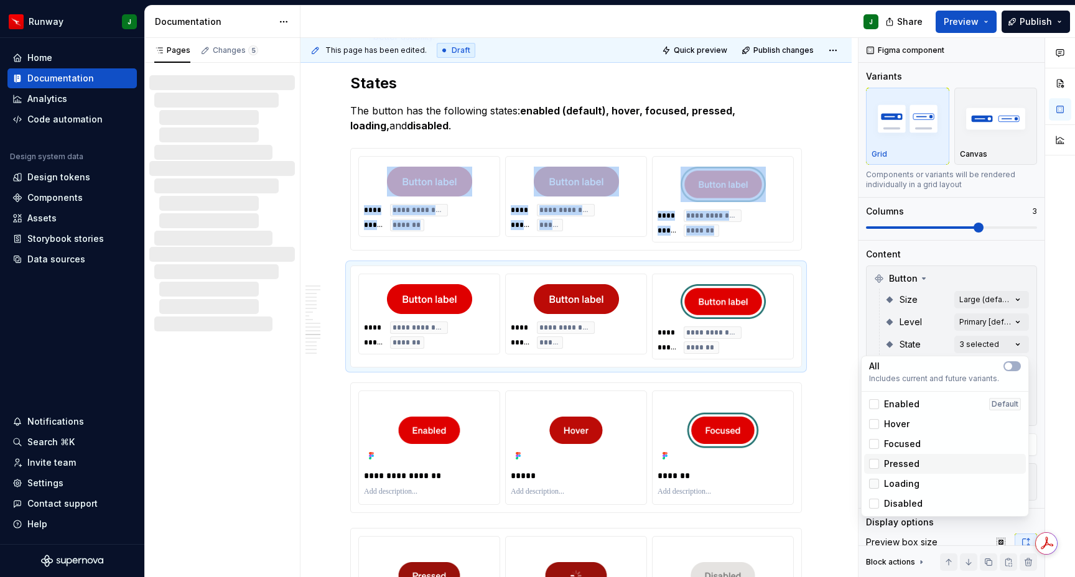
drag, startPoint x: 875, startPoint y: 460, endPoint x: 872, endPoint y: 484, distance: 24.5
click at [875, 463] on div at bounding box center [874, 464] width 10 height 10
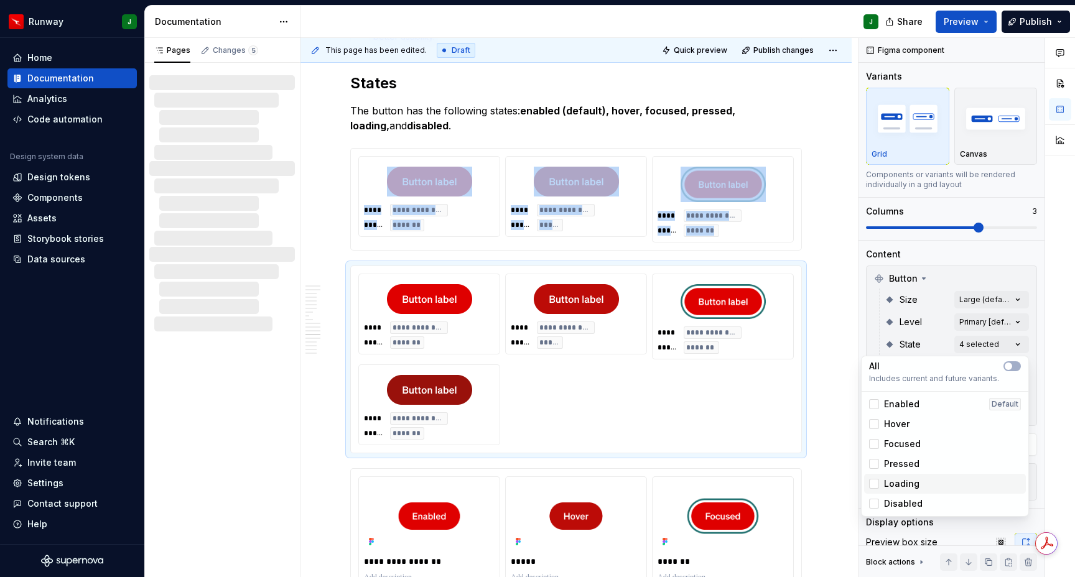
drag, startPoint x: 872, startPoint y: 484, endPoint x: 875, endPoint y: 493, distance: 9.8
click at [872, 484] on div at bounding box center [874, 484] width 10 height 10
click at [874, 504] on div at bounding box center [874, 504] width 10 height 10
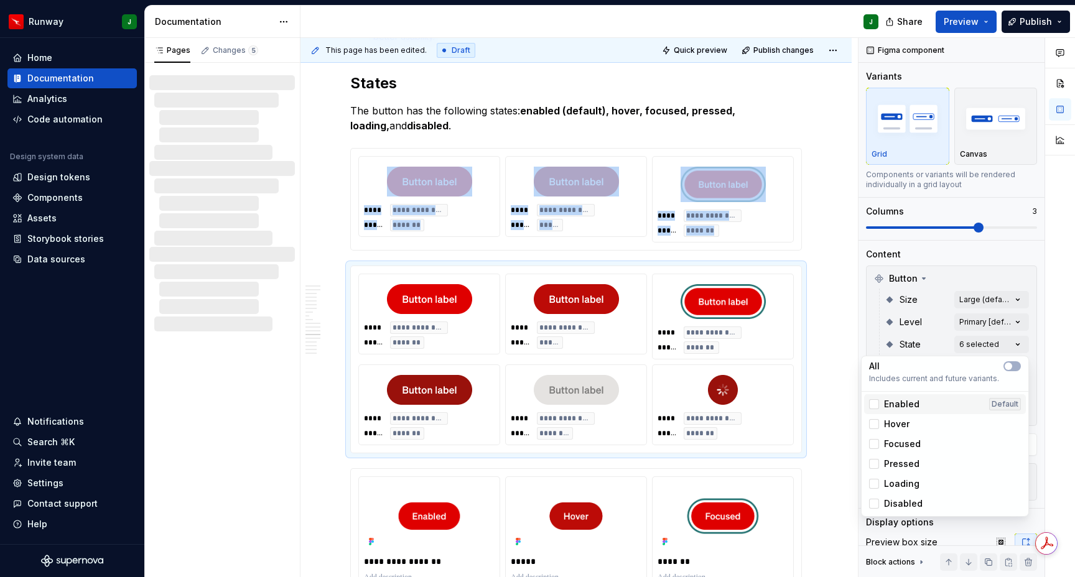
drag, startPoint x: 875, startPoint y: 405, endPoint x: 875, endPoint y: 419, distance: 13.7
click at [874, 404] on icon at bounding box center [874, 404] width 0 height 0
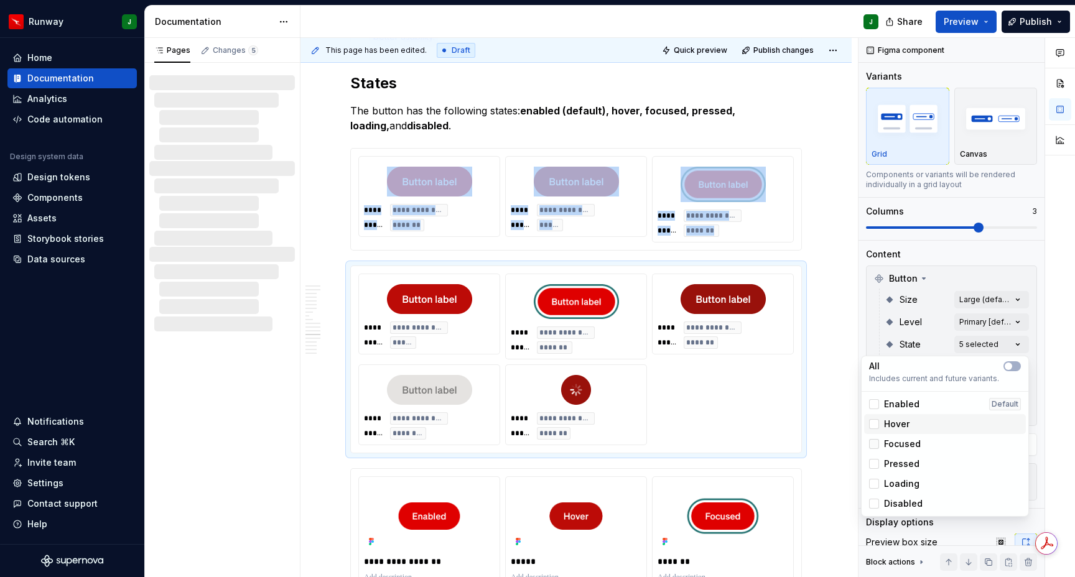
click at [875, 419] on div "Hover" at bounding box center [889, 424] width 40 height 12
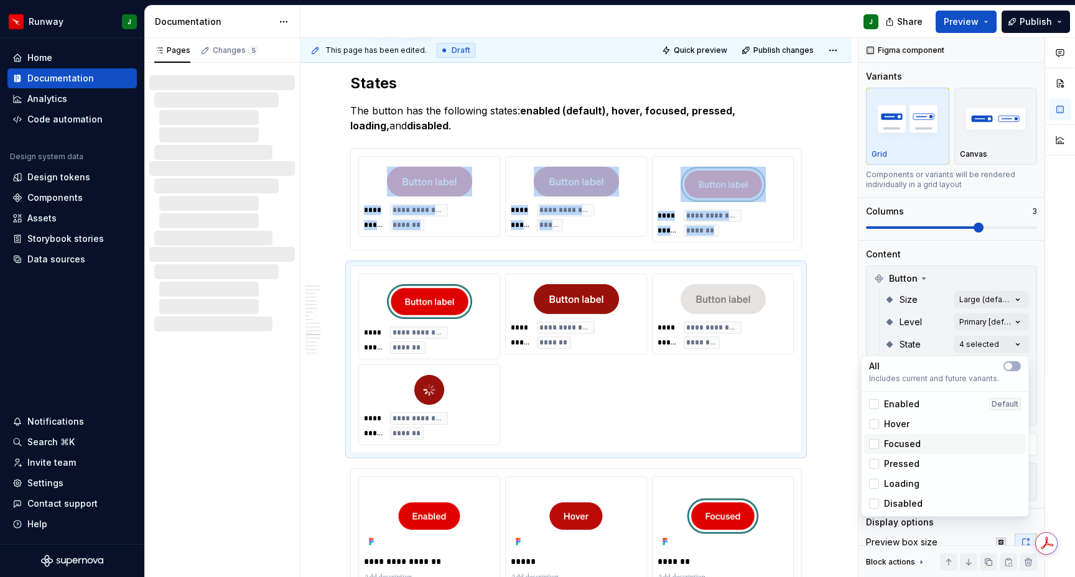
click at [870, 452] on div "Focused" at bounding box center [945, 444] width 162 height 20
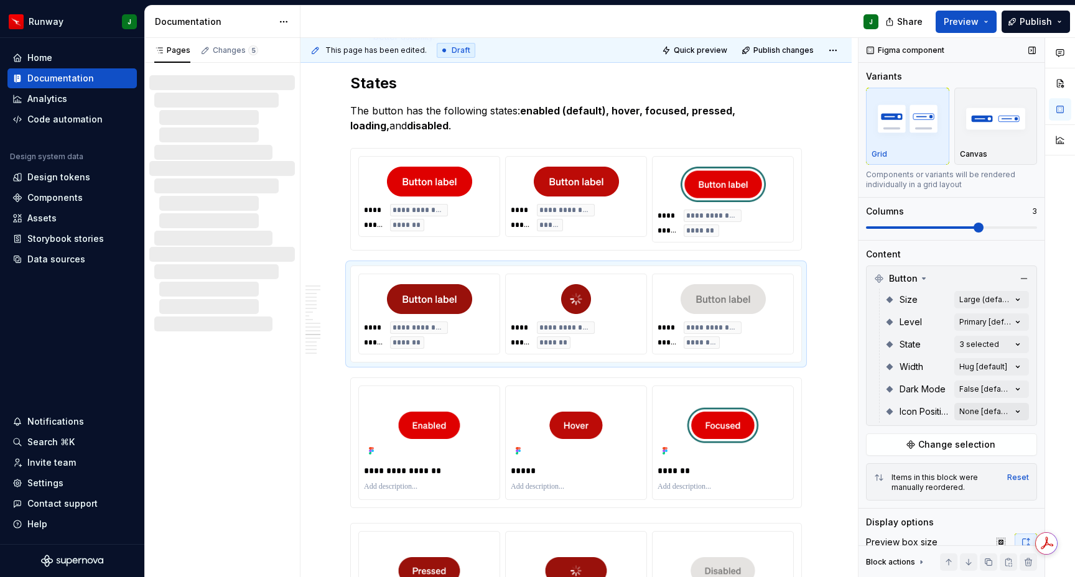
click at [1022, 412] on div "Comments Open comments No comments yet Select ‘Comment’ from the block context …" at bounding box center [967, 308] width 217 height 540
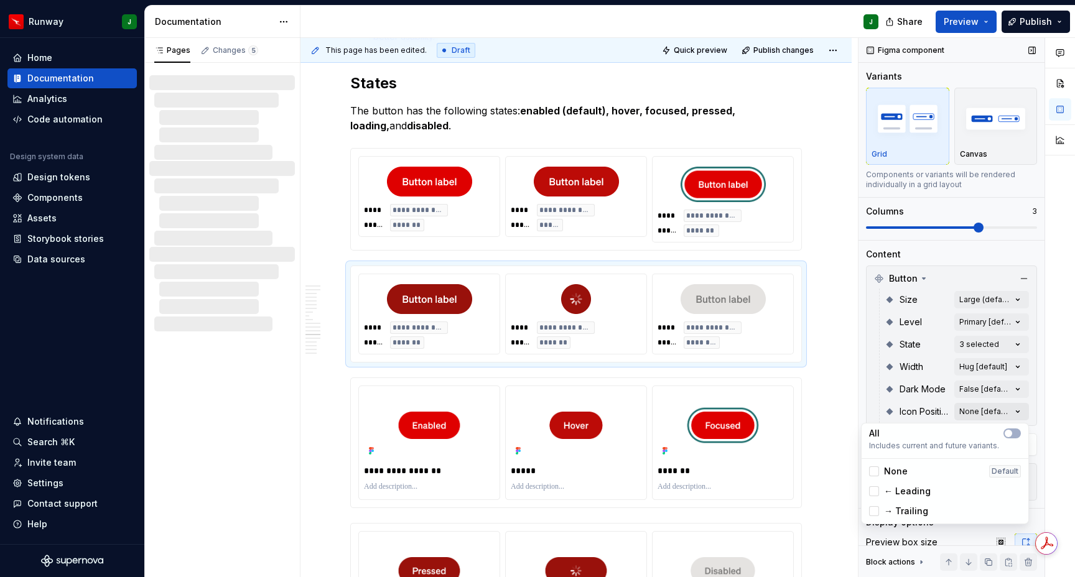
click at [1022, 412] on div "Comments Open comments No comments yet Select ‘Comment’ from the block context …" at bounding box center [967, 308] width 217 height 540
click at [1042, 399] on div "Figma component Variants Grid Canvas Components or variants will be rendered in…" at bounding box center [952, 308] width 186 height 540
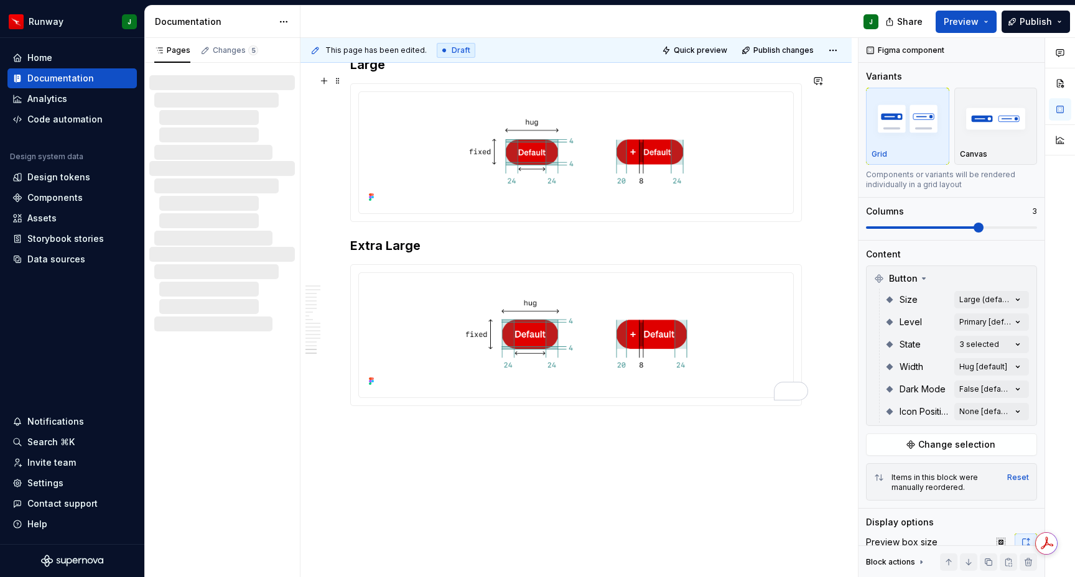
scroll to position [4924, 0]
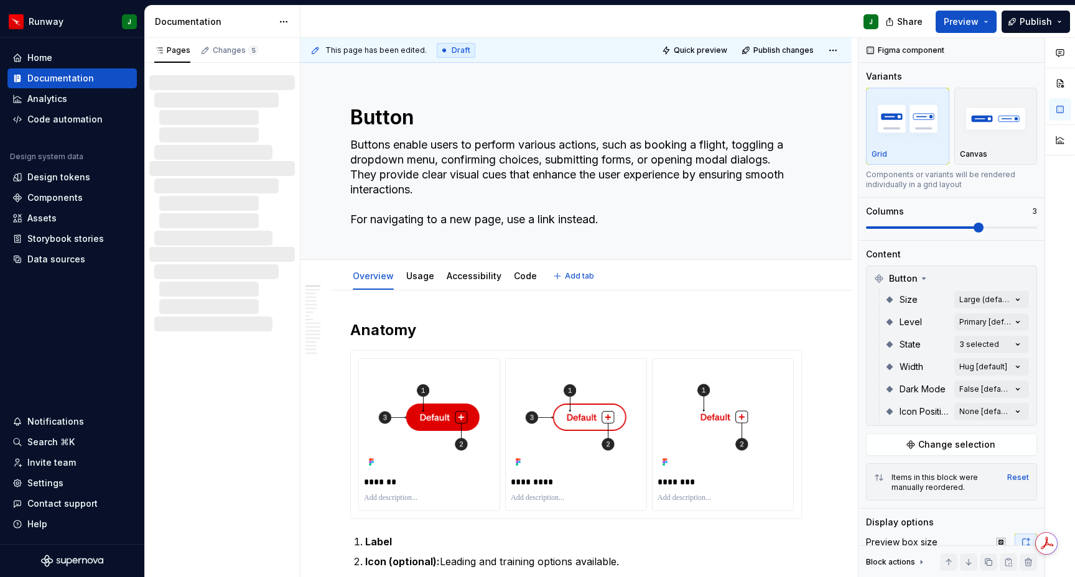
type textarea "*"
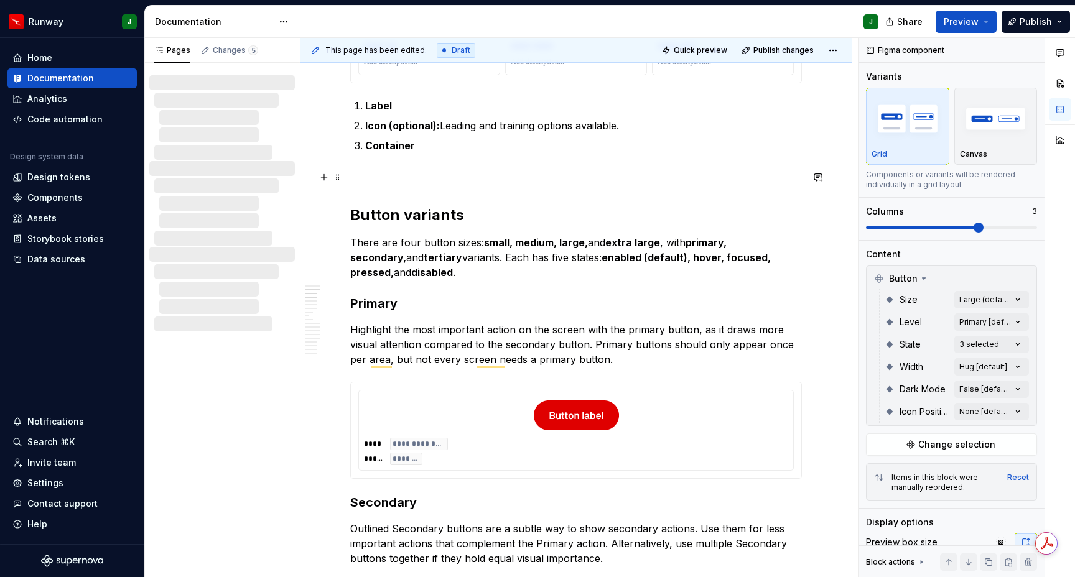
click at [382, 182] on p "To enrich screen reader interactions, please activate Accessibility in Grammarl…" at bounding box center [576, 175] width 452 height 15
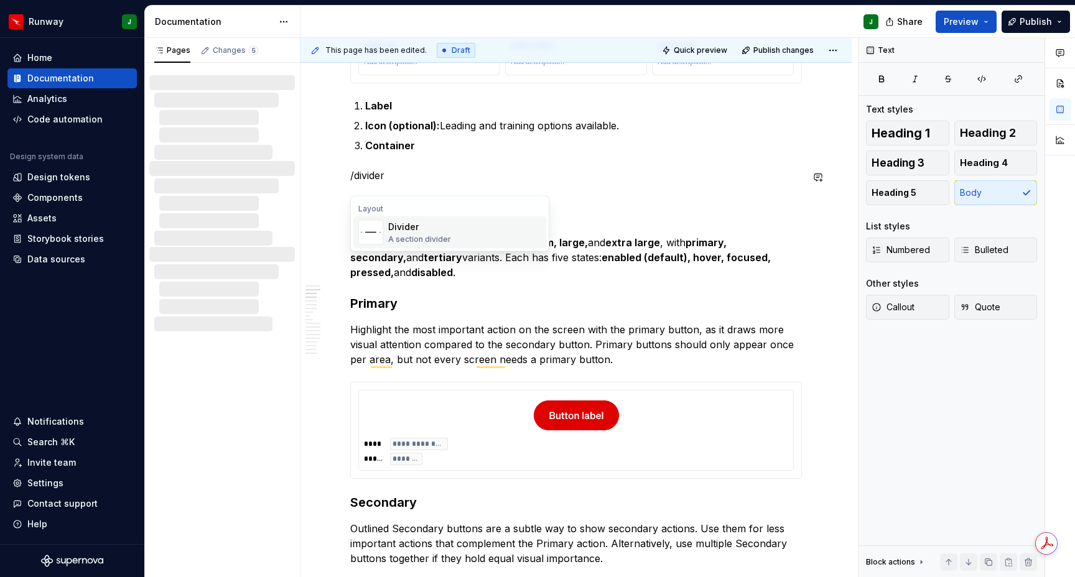
click at [436, 235] on div "A section divider" at bounding box center [419, 240] width 63 height 10
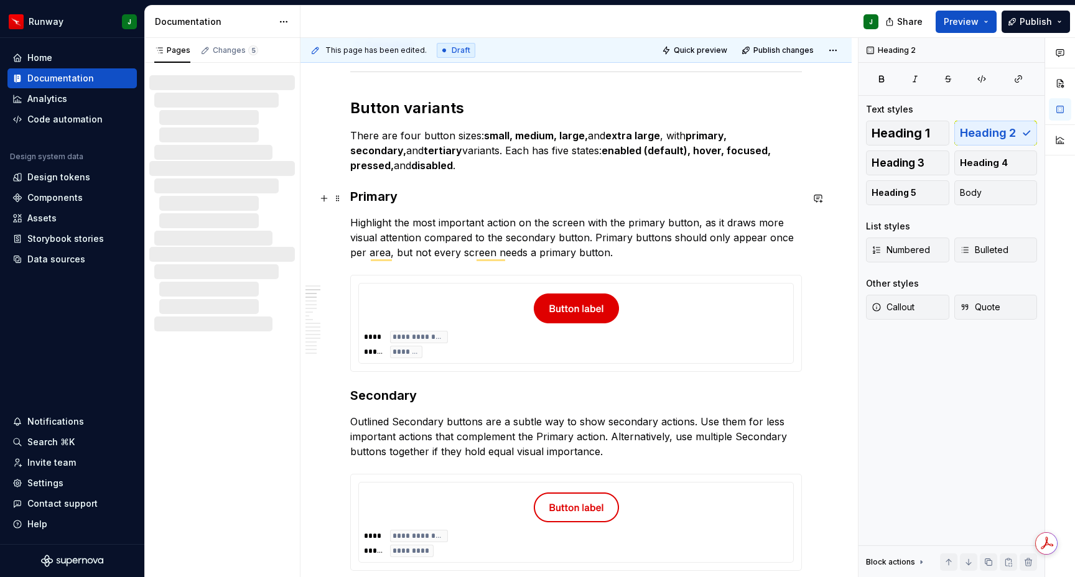
click at [380, 205] on h3 "Primary" at bounding box center [576, 196] width 452 height 17
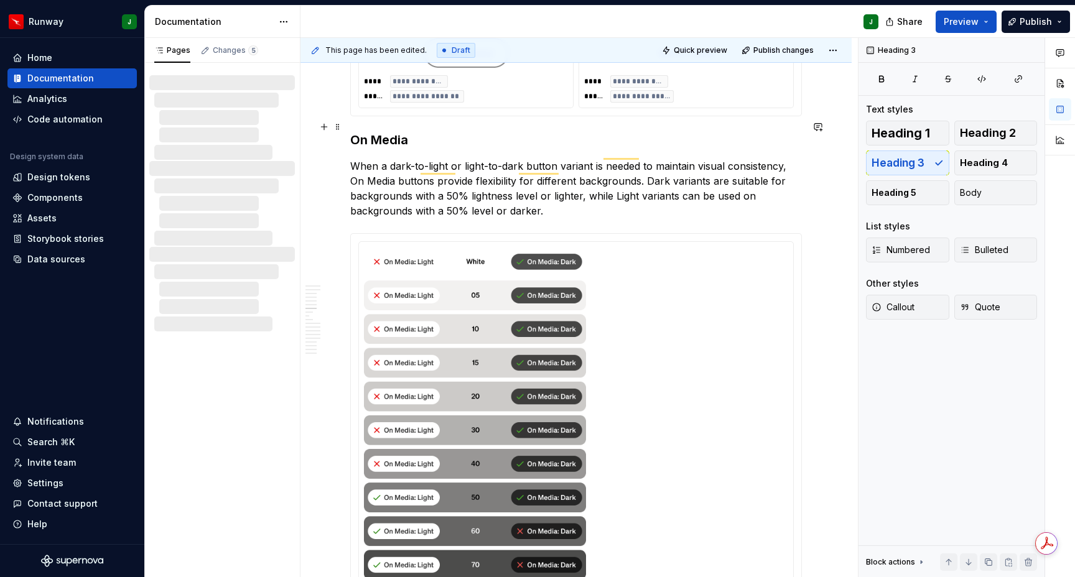
click at [391, 131] on h3 "On Media" at bounding box center [576, 139] width 452 height 17
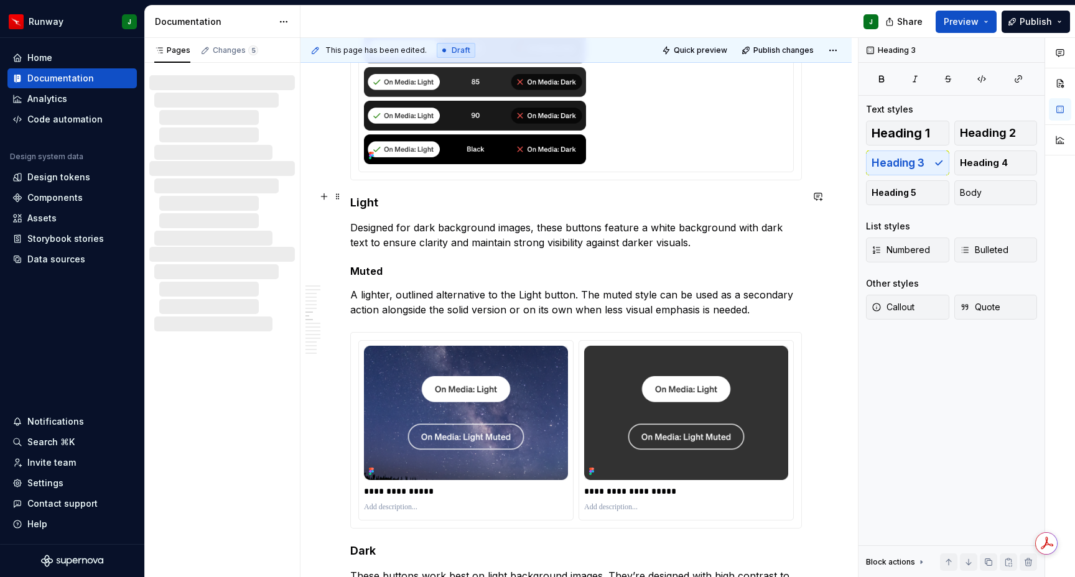
click at [363, 196] on h4 "Light" at bounding box center [576, 202] width 452 height 15
click at [371, 266] on h5 "Muted" at bounding box center [576, 271] width 452 height 12
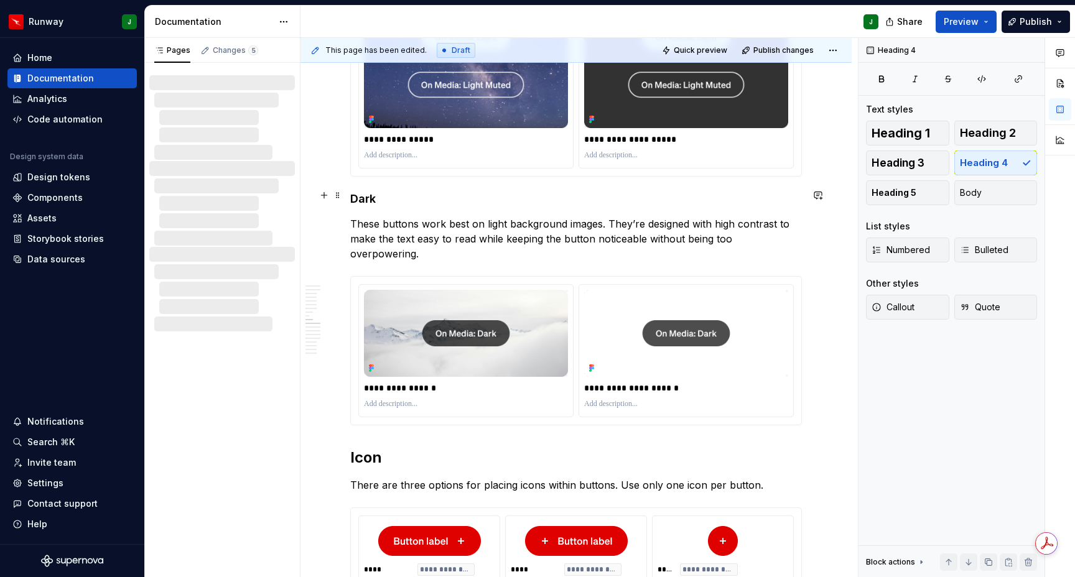
click at [370, 198] on h4 "Dark" at bounding box center [576, 199] width 452 height 15
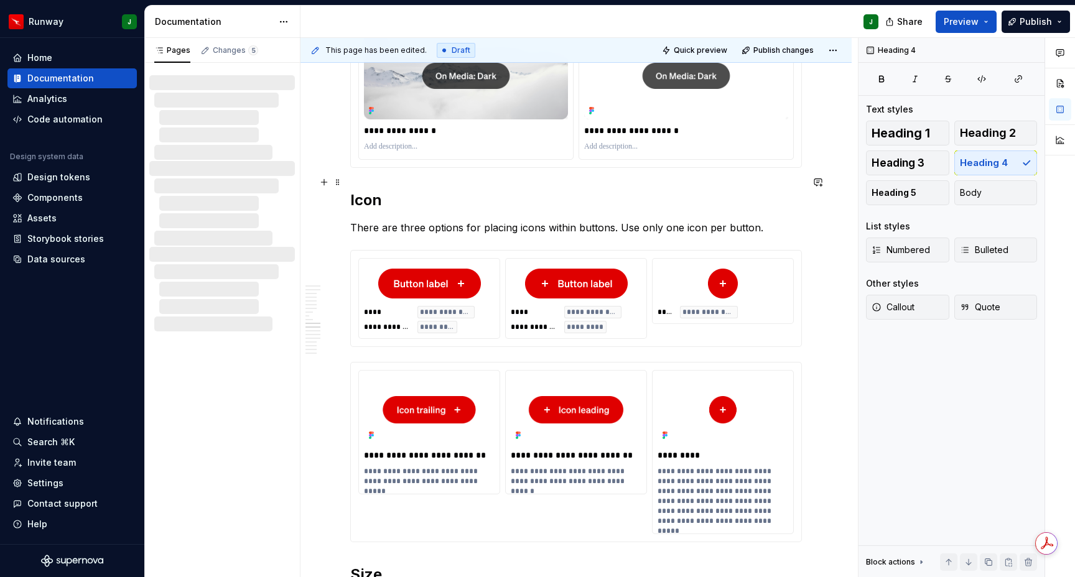
click at [350, 190] on h2 "Icon" at bounding box center [576, 200] width 452 height 20
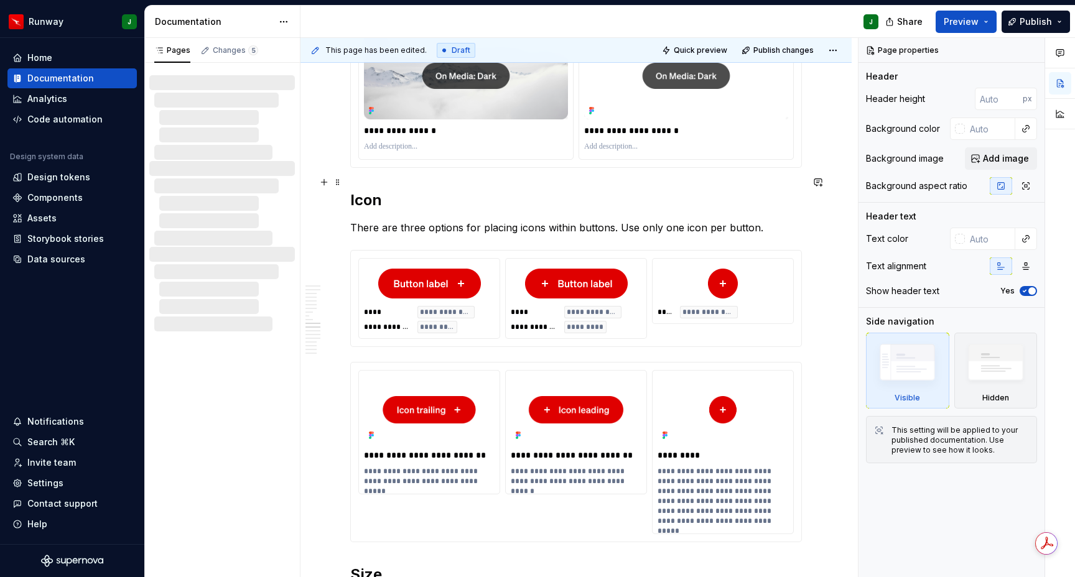
click at [350, 190] on h2 "Icon" at bounding box center [576, 200] width 452 height 20
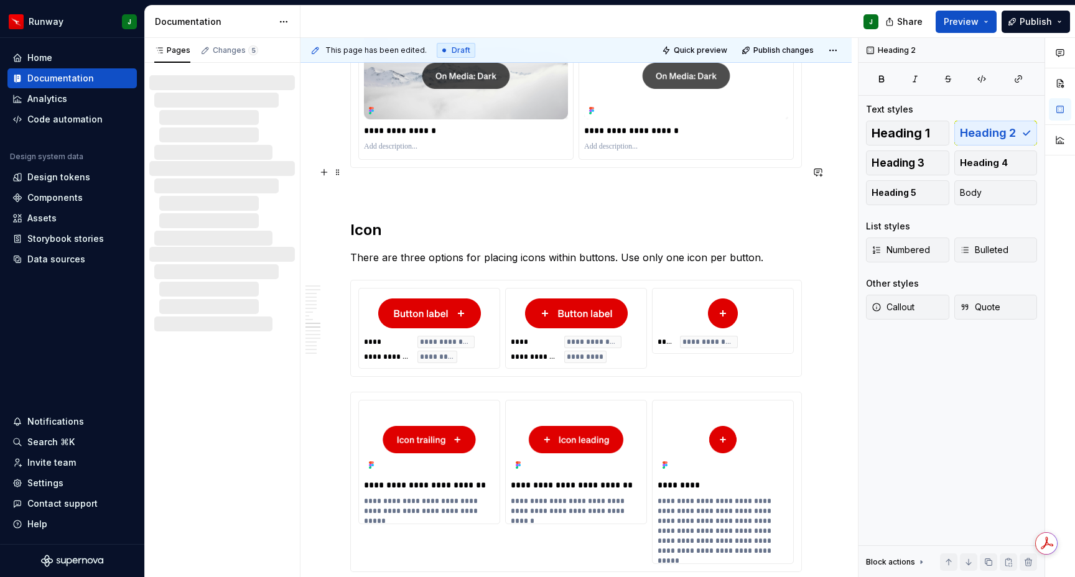
click at [363, 183] on p "To enrich screen reader interactions, please activate Accessibility in Grammarl…" at bounding box center [576, 190] width 452 height 15
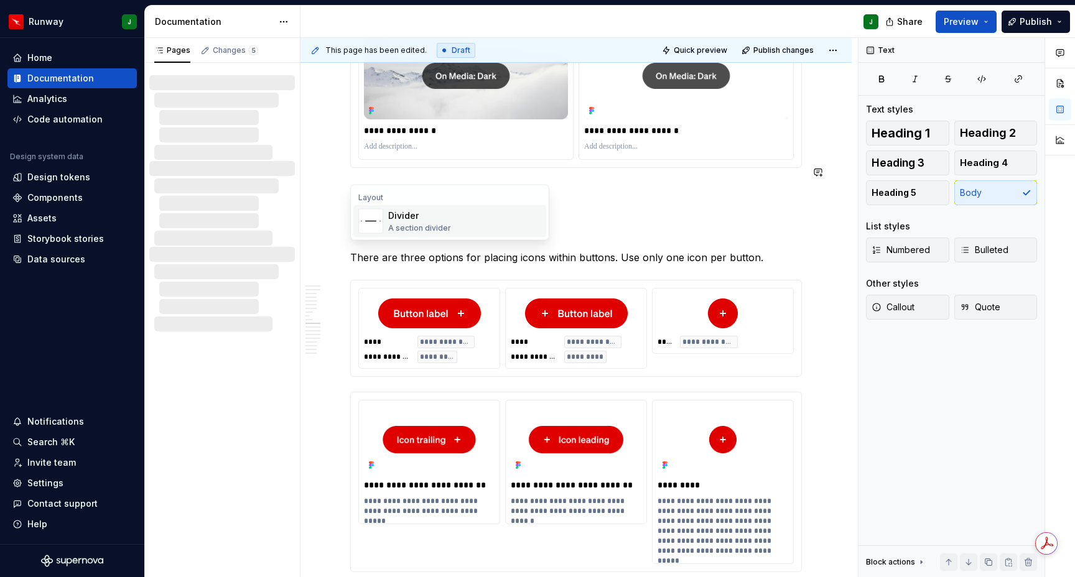
click at [399, 215] on div "Divider" at bounding box center [419, 216] width 63 height 12
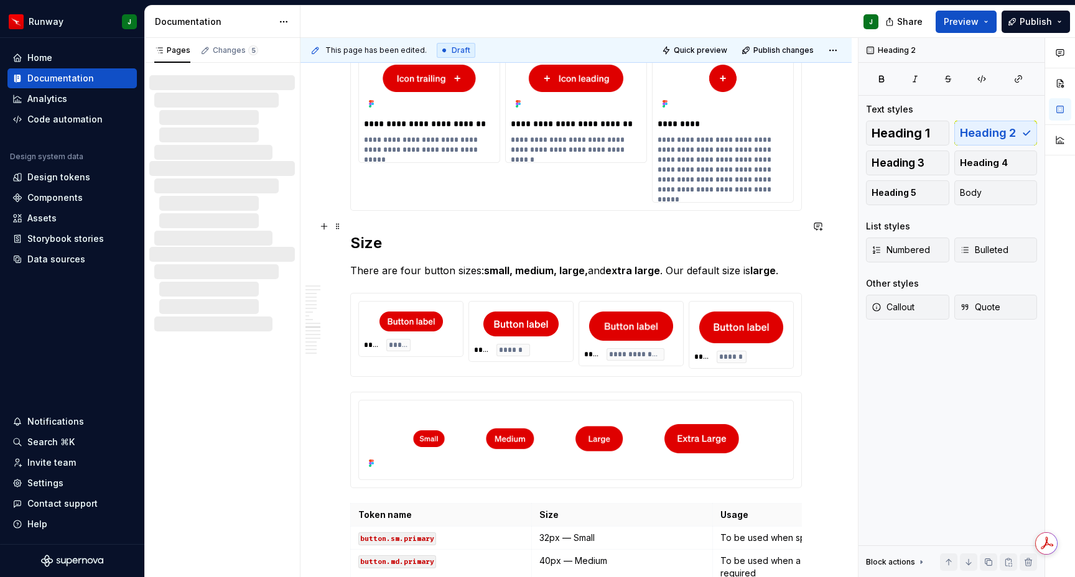
click at [352, 233] on h2 "Size" at bounding box center [576, 243] width 452 height 20
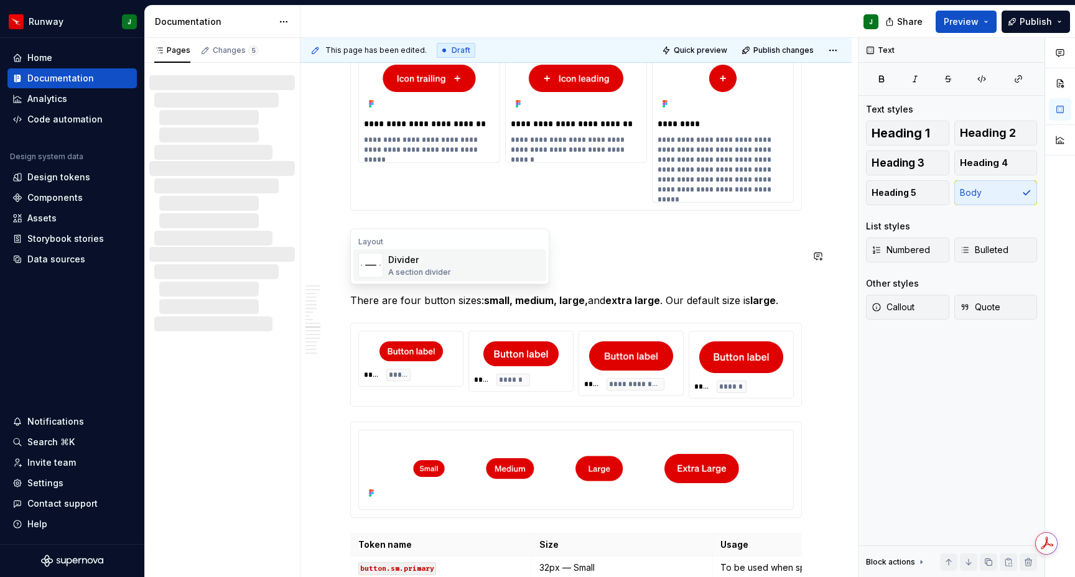
click at [424, 272] on div "A section divider" at bounding box center [419, 273] width 63 height 10
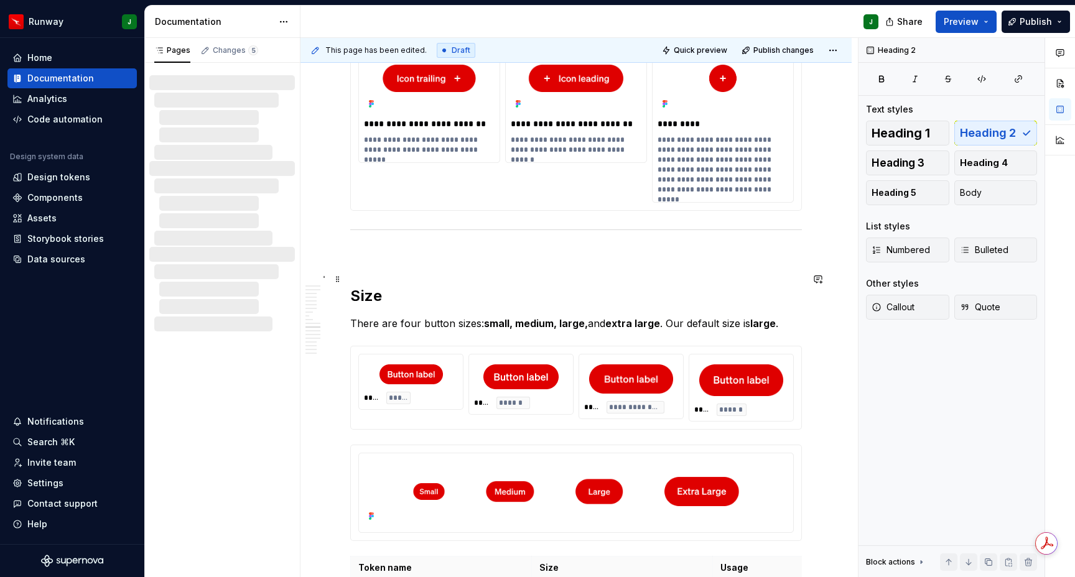
click at [351, 286] on h2 "Size" at bounding box center [576, 296] width 452 height 20
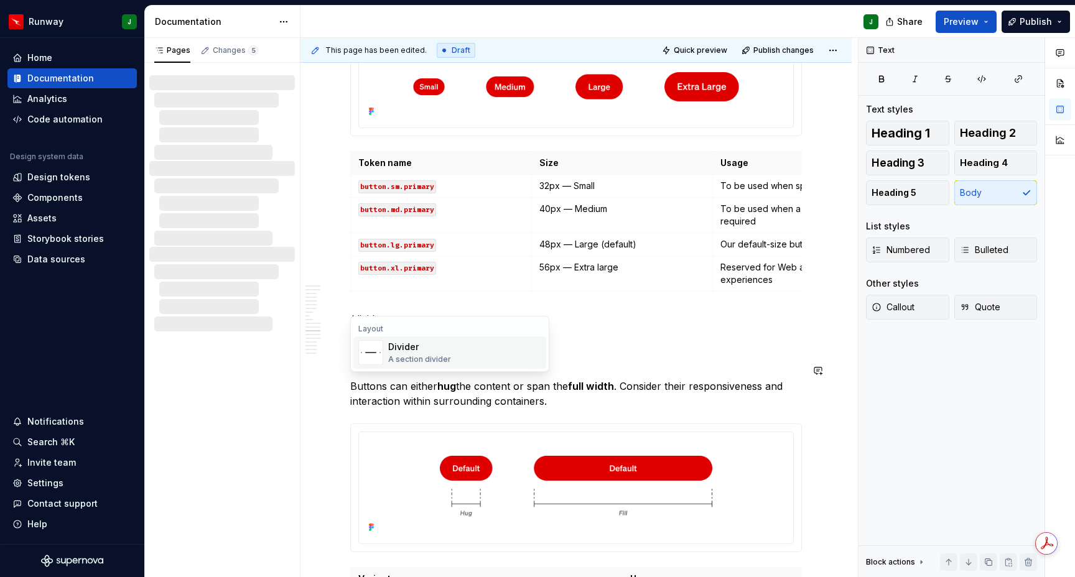
click at [454, 357] on div "Divider A section divider" at bounding box center [464, 352] width 153 height 25
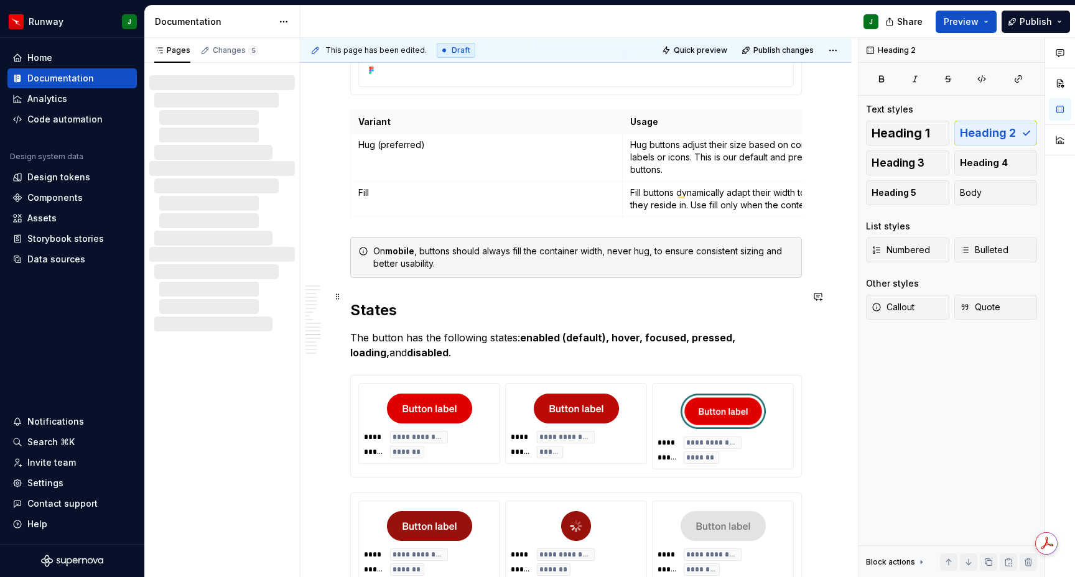
click at [352, 301] on h2 "States" at bounding box center [576, 311] width 452 height 20
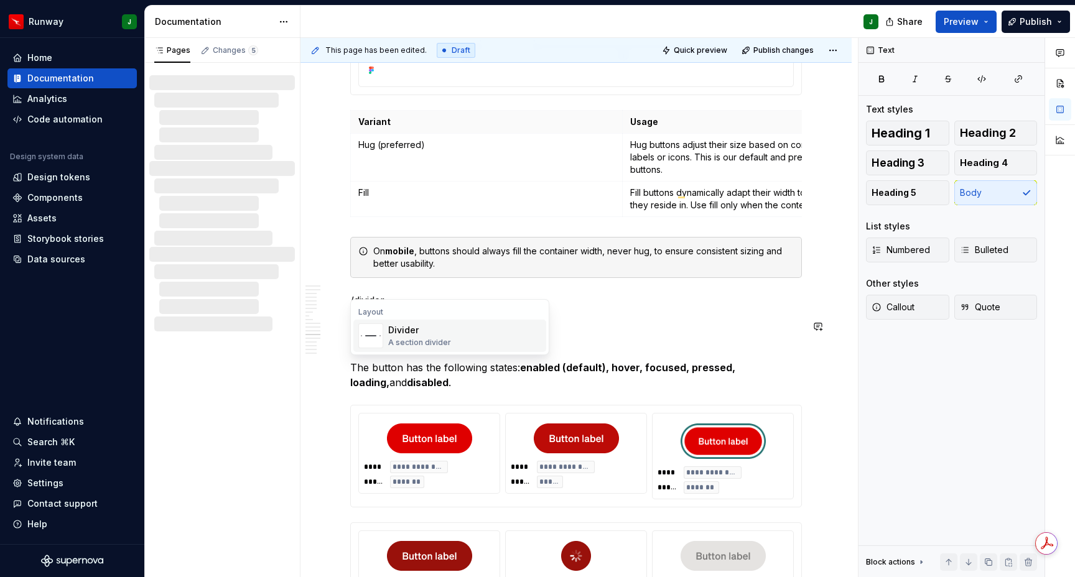
click at [431, 334] on div "Divider" at bounding box center [419, 330] width 63 height 12
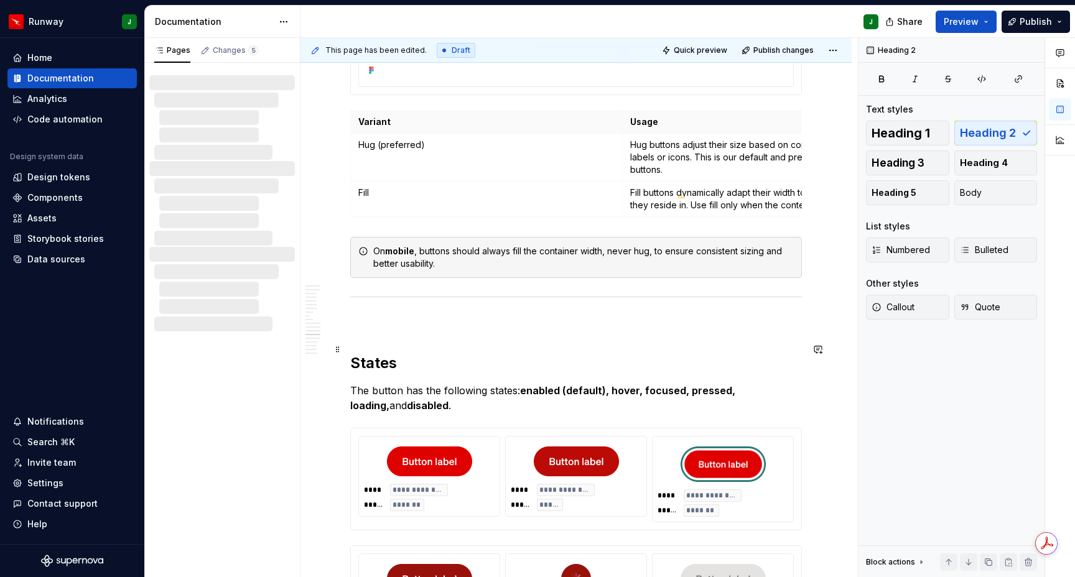
click at [352, 353] on h2 "States" at bounding box center [576, 363] width 452 height 20
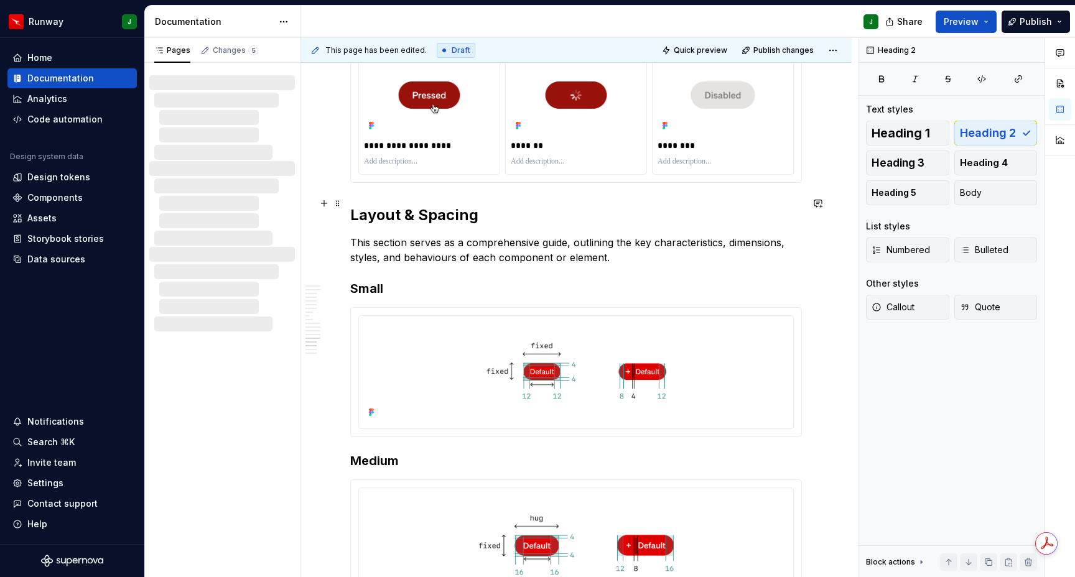
click at [353, 205] on h2 "Layout & Spacing" at bounding box center [576, 215] width 452 height 20
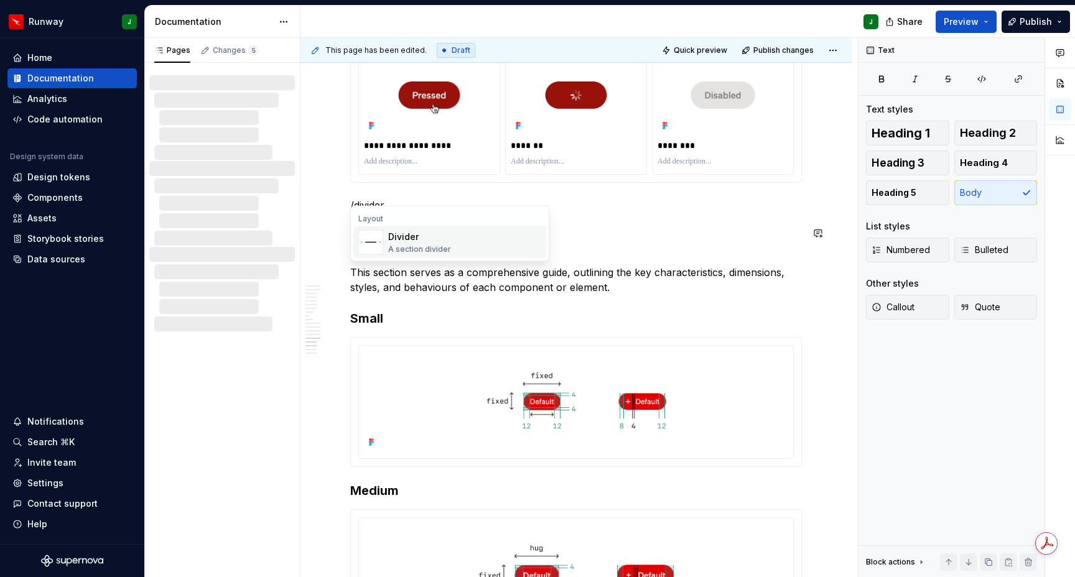
click at [492, 241] on div "Divider A section divider" at bounding box center [464, 242] width 153 height 25
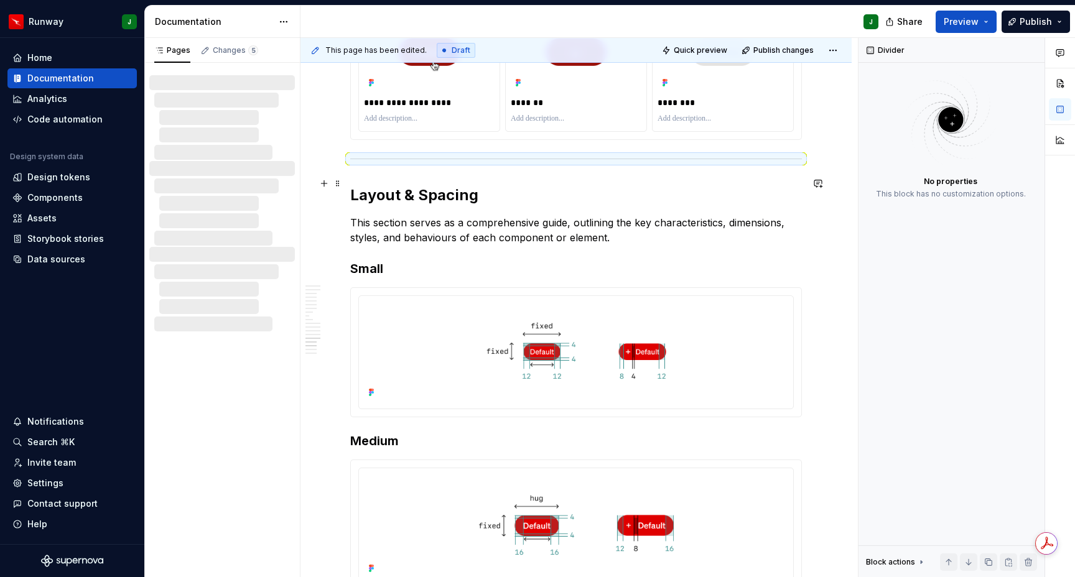
click at [421, 185] on h2 "Layout & Spacing" at bounding box center [576, 195] width 452 height 20
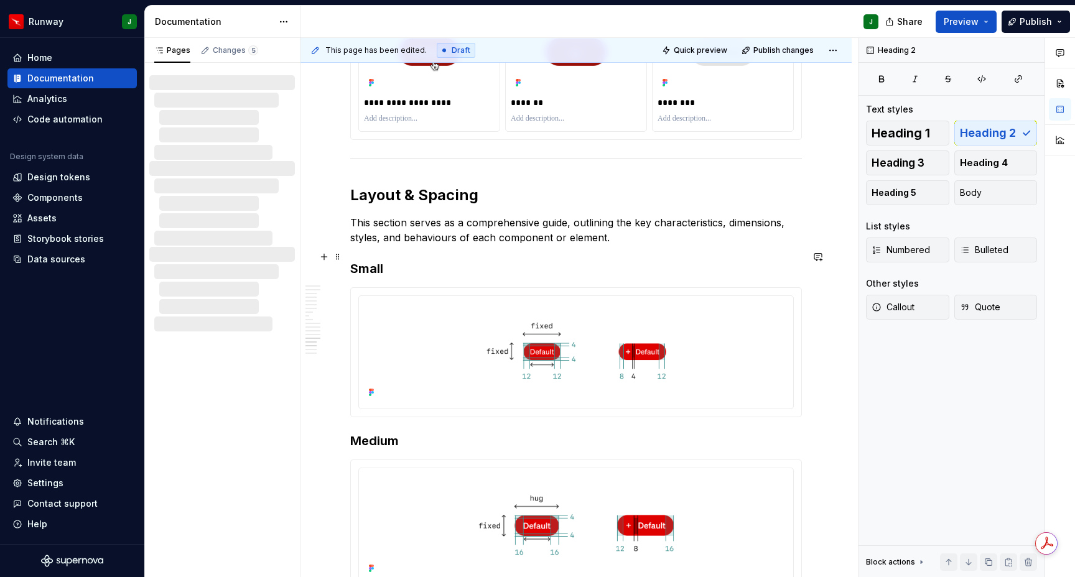
click at [365, 260] on h3 "Small" at bounding box center [576, 268] width 452 height 17
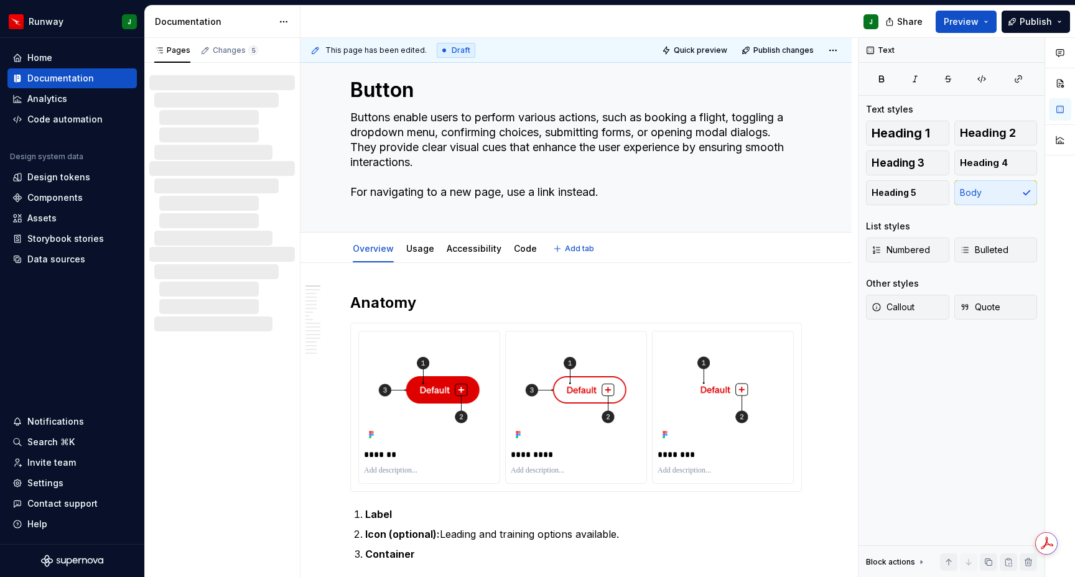
scroll to position [74, 0]
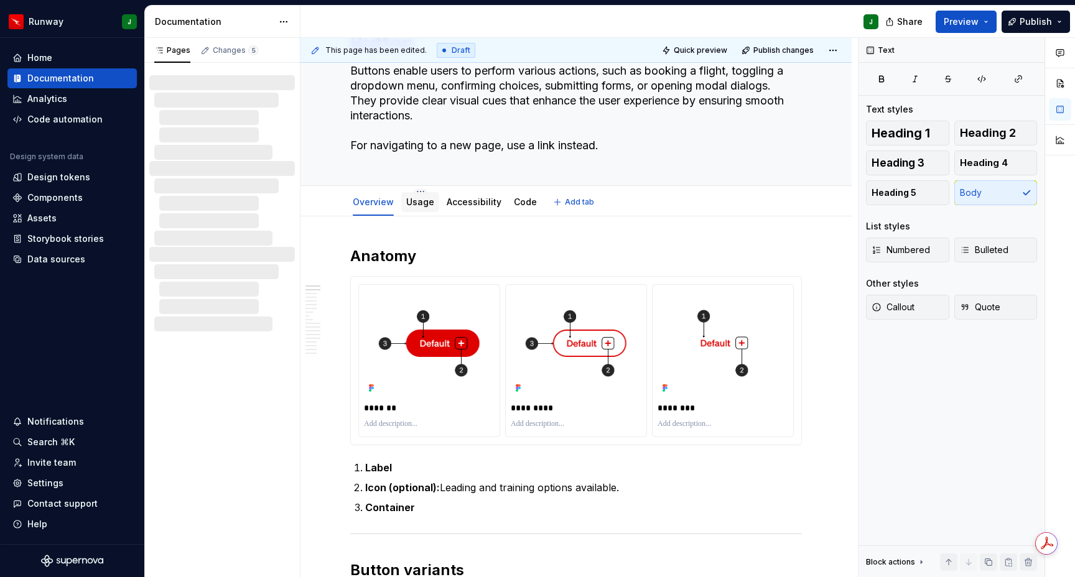
click at [416, 203] on link "Usage" at bounding box center [420, 202] width 28 height 11
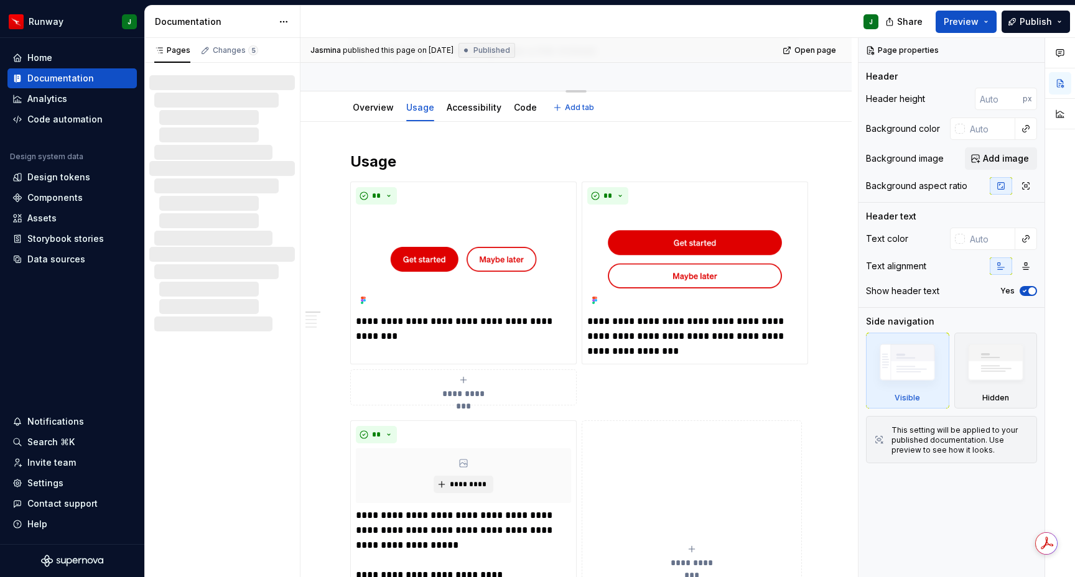
type textarea "*"
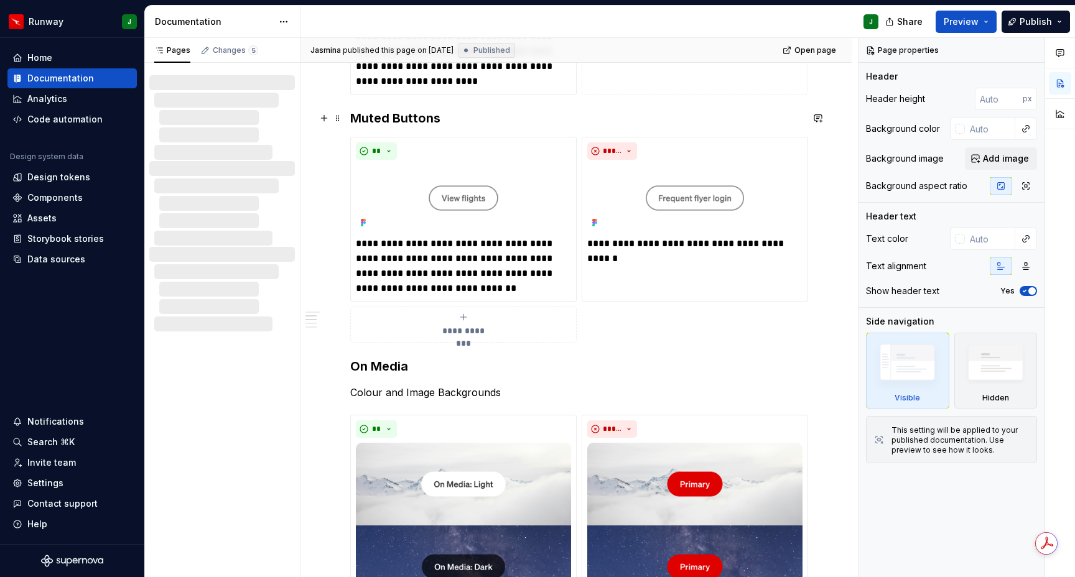
click at [414, 123] on h3 "Muted Buttons" at bounding box center [576, 117] width 452 height 17
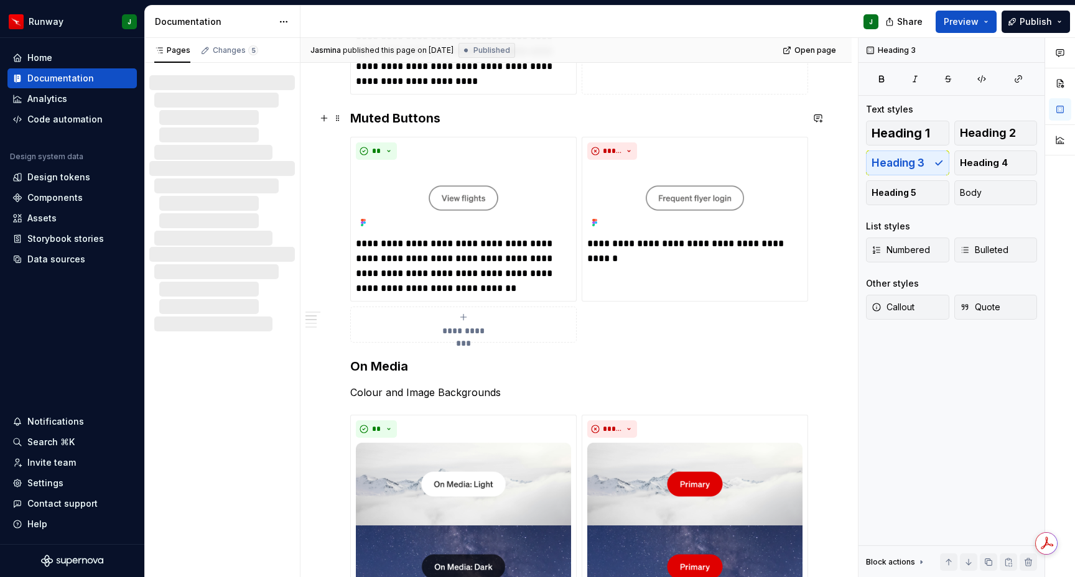
scroll to position [1432, 0]
click at [350, 115] on div "**********" at bounding box center [576, 200] width 551 height 2685
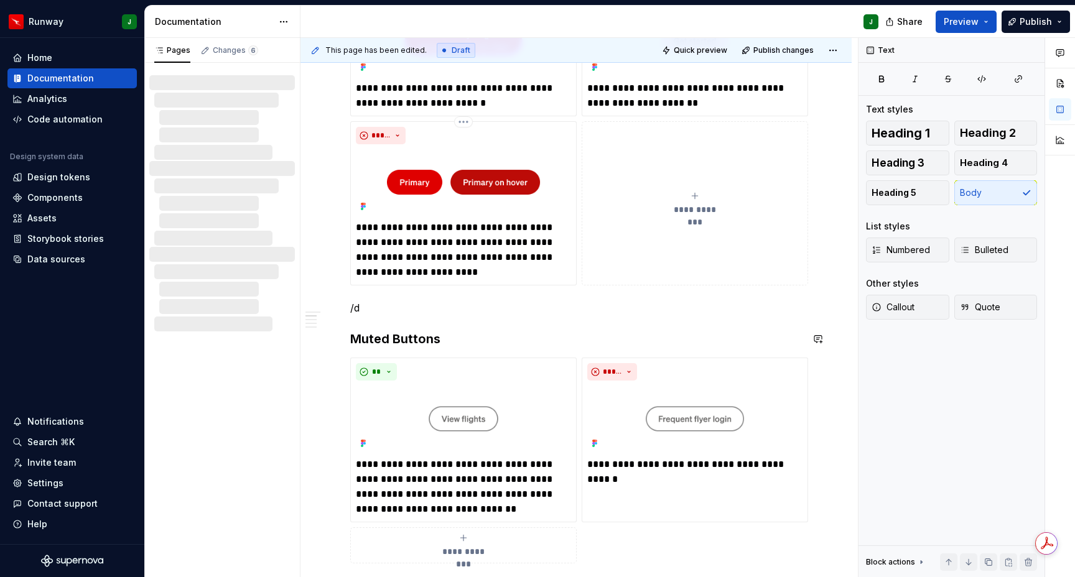
scroll to position [1241, 0]
click at [371, 310] on p "/divider" at bounding box center [576, 308] width 452 height 15
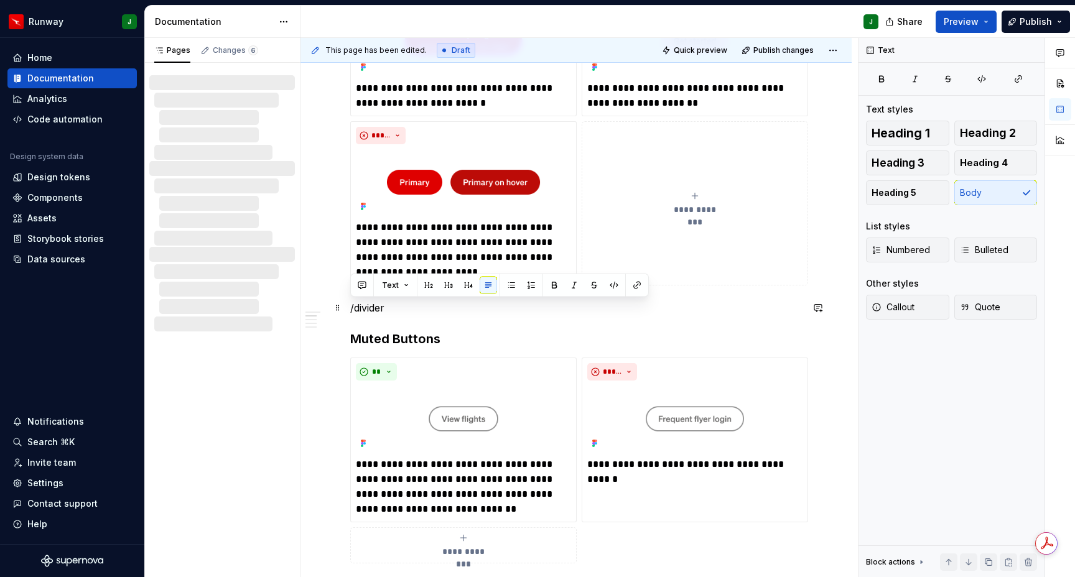
click at [371, 310] on p "/divider" at bounding box center [576, 308] width 452 height 15
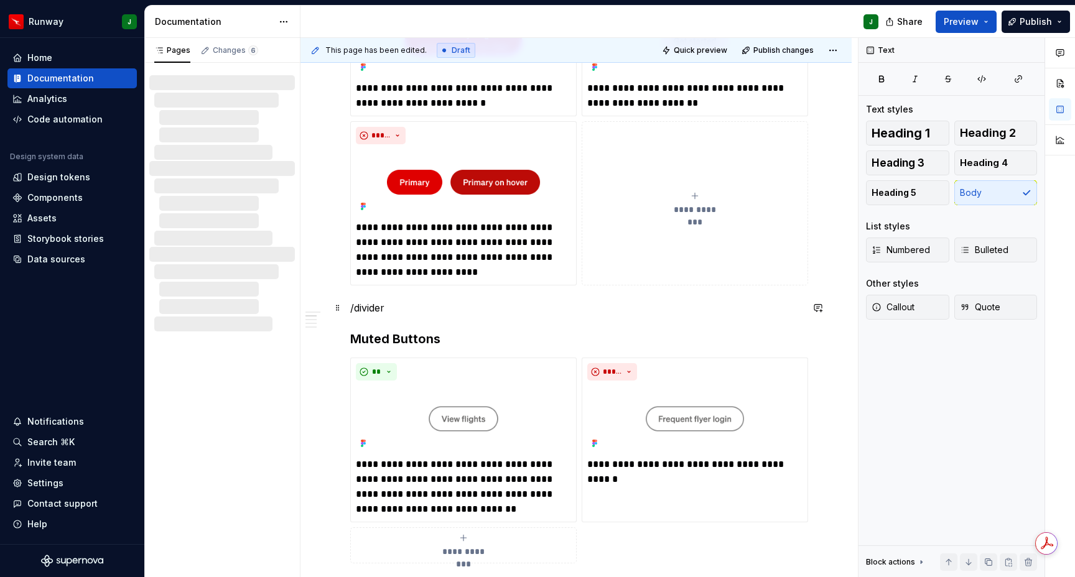
click at [371, 306] on p "/divider" at bounding box center [576, 308] width 452 height 15
click at [370, 306] on p "/divider" at bounding box center [576, 308] width 452 height 15
click at [426, 363] on div "A section divider" at bounding box center [419, 364] width 63 height 10
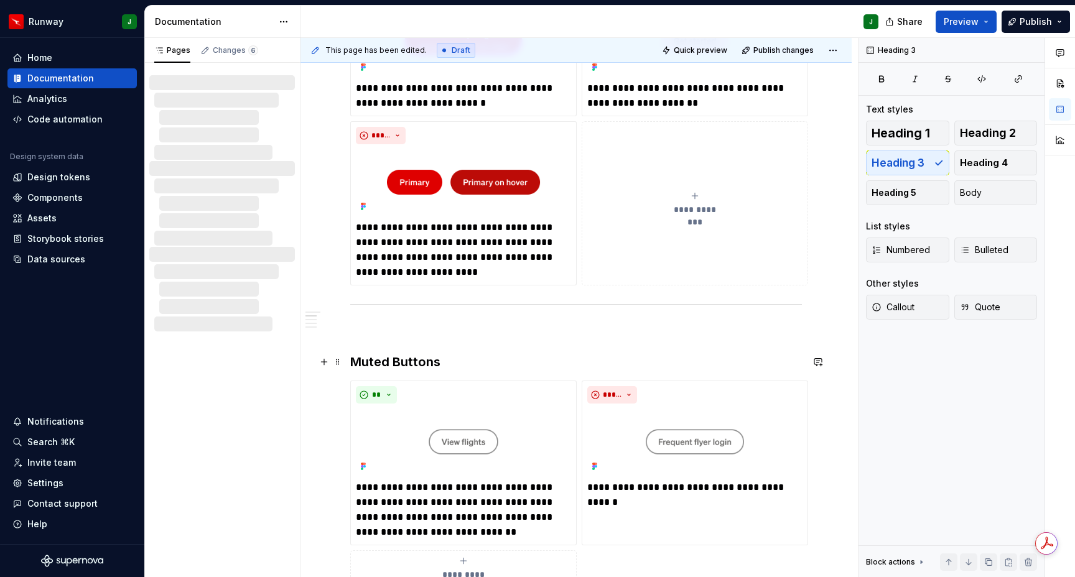
click at [352, 361] on h3 "Muted Buttons" at bounding box center [576, 361] width 452 height 17
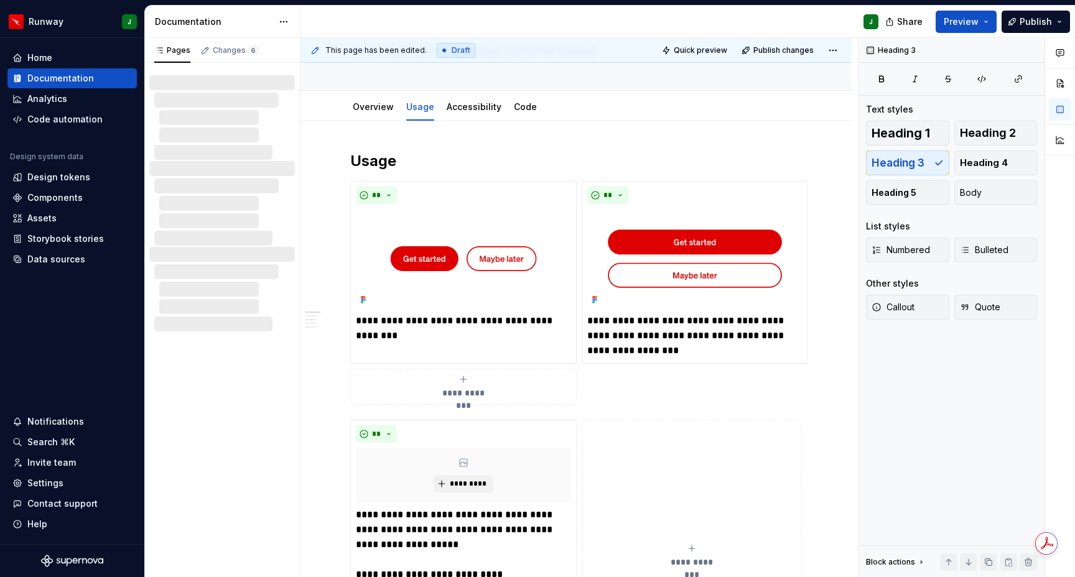
scroll to position [257, 0]
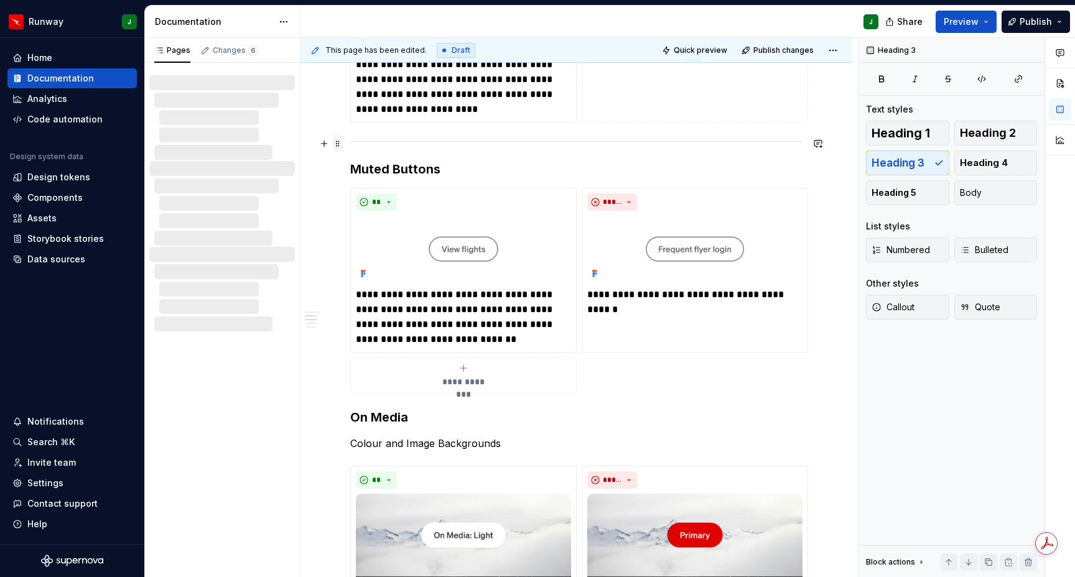
click at [340, 144] on span at bounding box center [338, 143] width 10 height 17
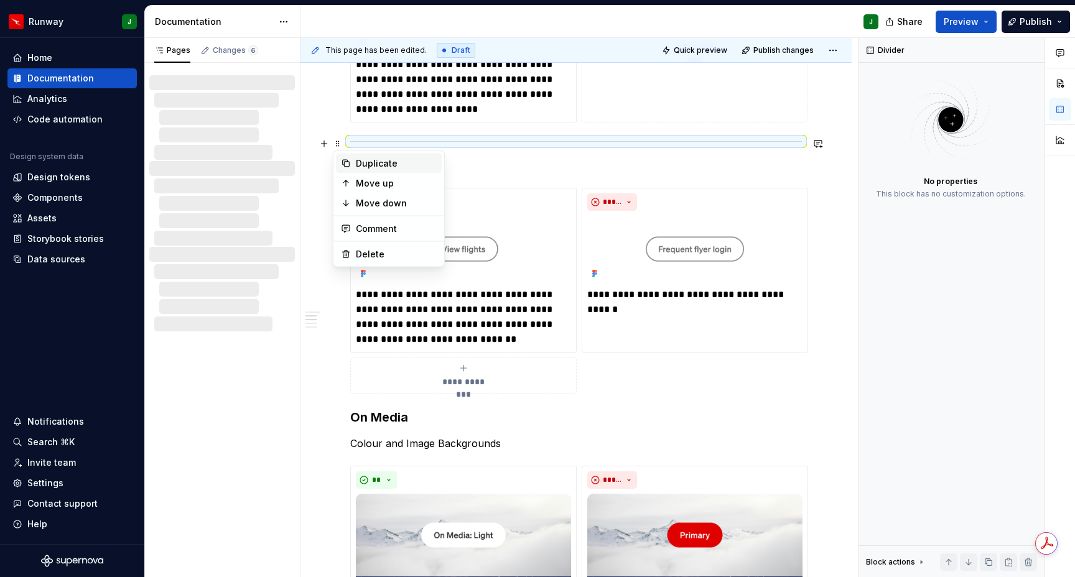
click at [371, 168] on div "Duplicate" at bounding box center [396, 163] width 81 height 12
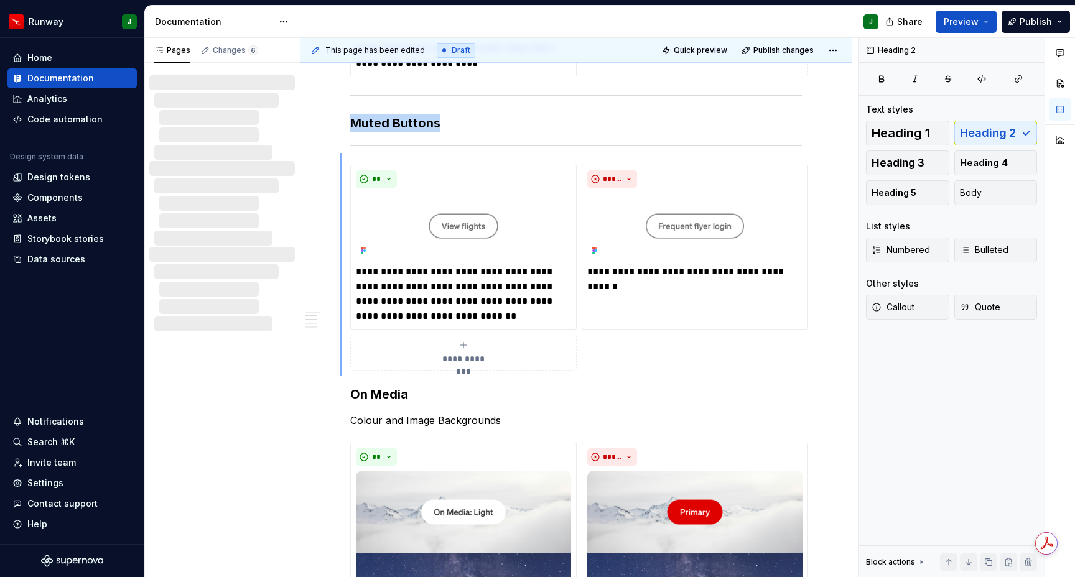
drag, startPoint x: 340, startPoint y: 153, endPoint x: 342, endPoint y: 142, distance: 11.4
click at [342, 375] on div "**********" at bounding box center [579, 308] width 557 height 540
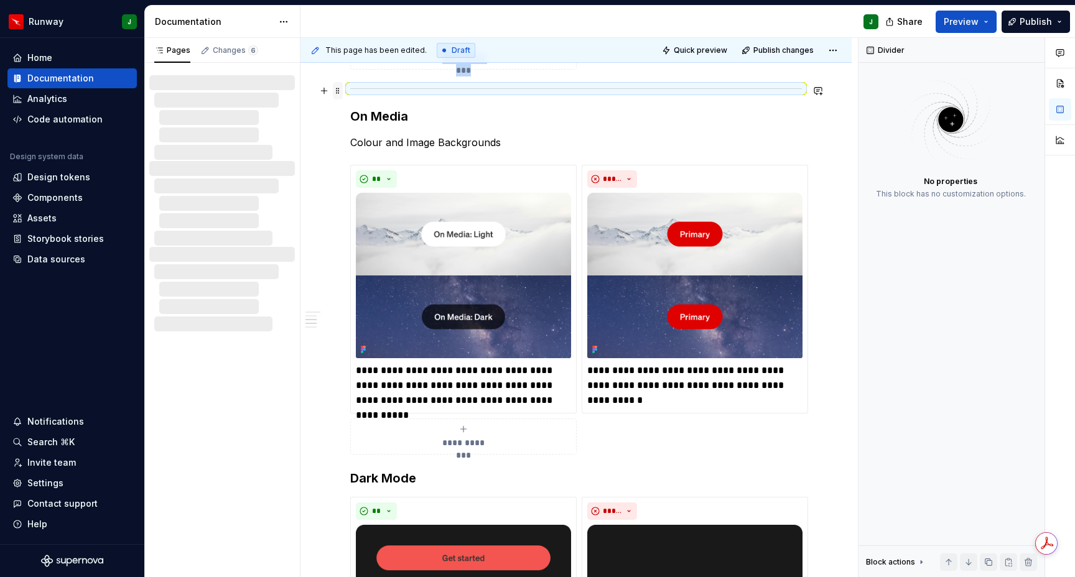
click at [337, 90] on span at bounding box center [338, 90] width 10 height 17
click at [360, 112] on div "Duplicate" at bounding box center [396, 110] width 81 height 12
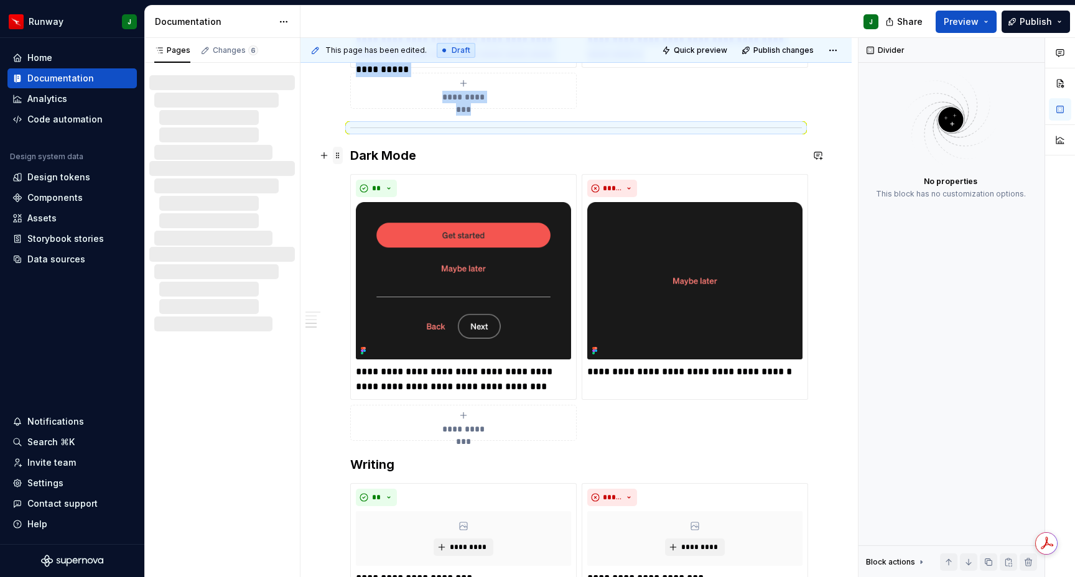
click at [336, 157] on span at bounding box center [338, 155] width 10 height 17
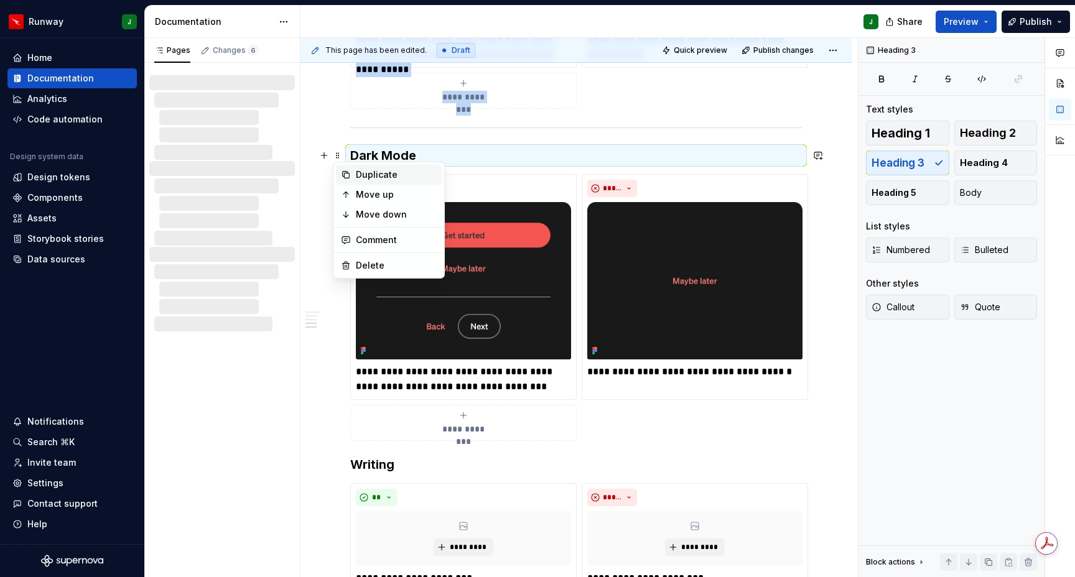
click at [356, 176] on div "Duplicate" at bounding box center [396, 175] width 81 height 12
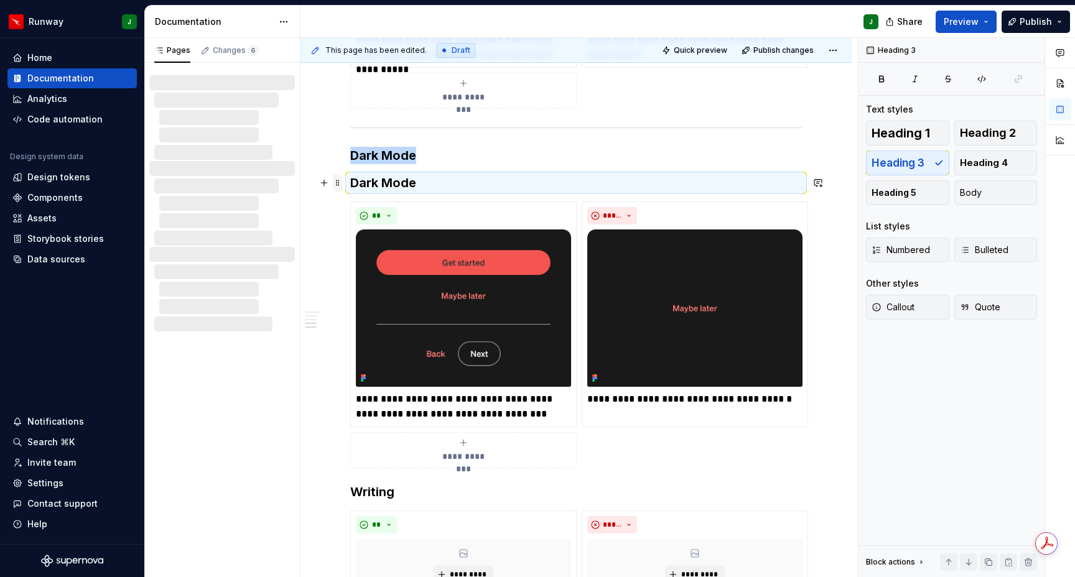
click at [340, 185] on span at bounding box center [338, 182] width 10 height 17
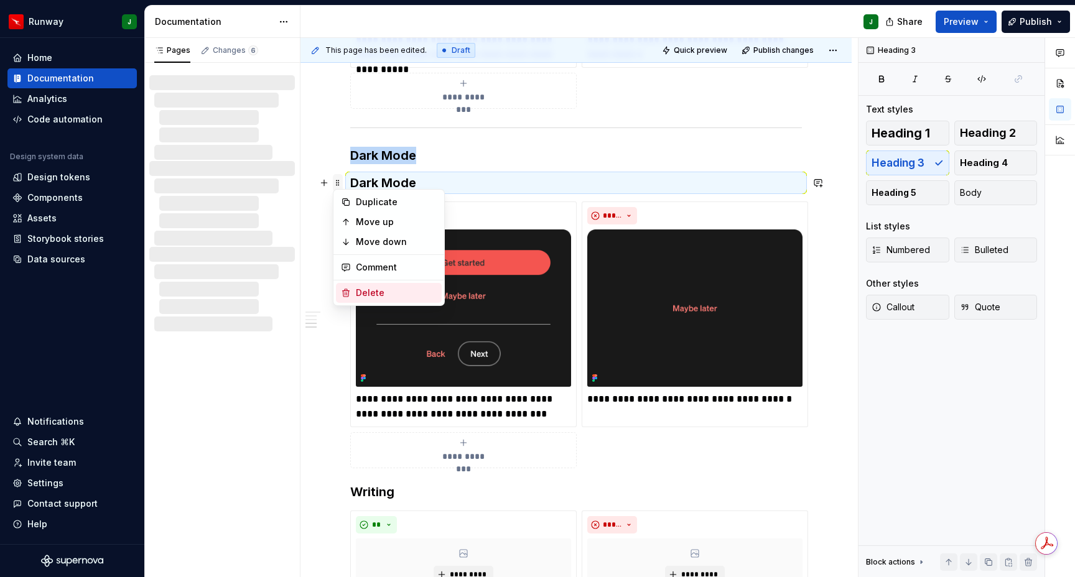
drag, startPoint x: 357, startPoint y: 292, endPoint x: 342, endPoint y: 128, distance: 164.9
click at [357, 292] on div "Delete" at bounding box center [396, 293] width 81 height 12
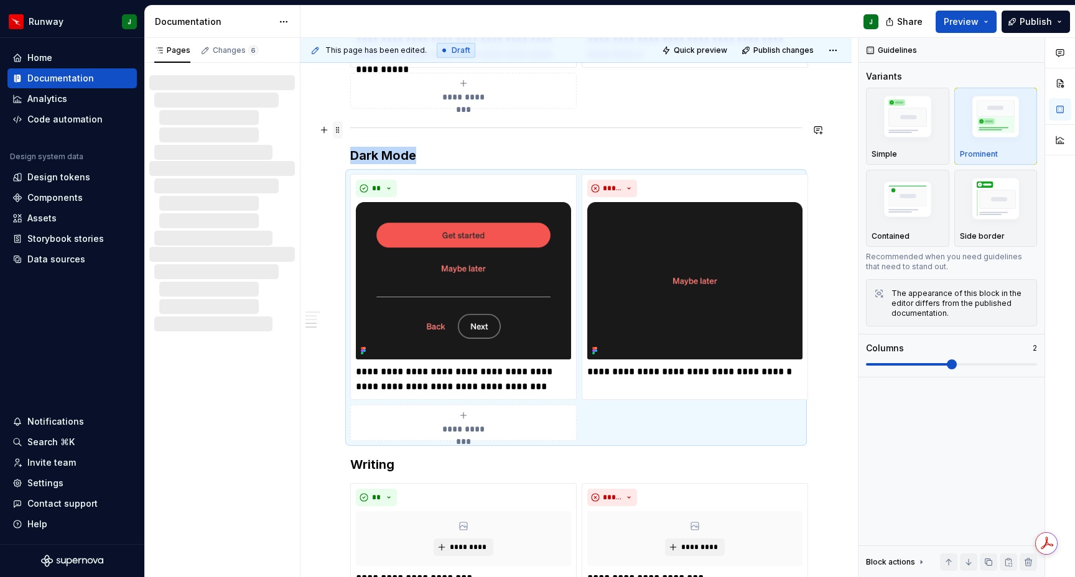
click at [338, 129] on span at bounding box center [338, 129] width 10 height 17
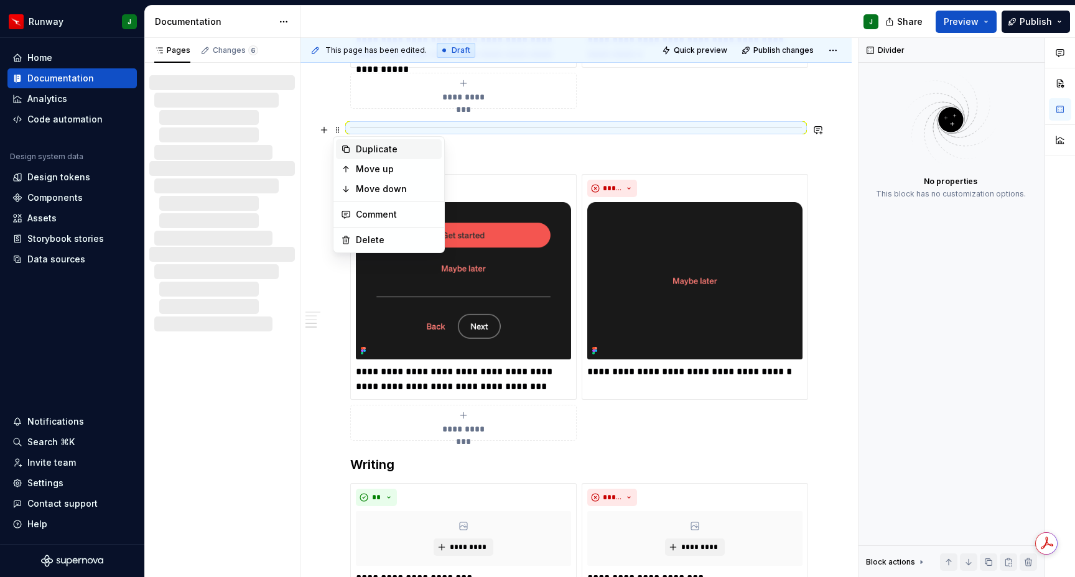
click at [378, 148] on div "Duplicate" at bounding box center [396, 149] width 81 height 12
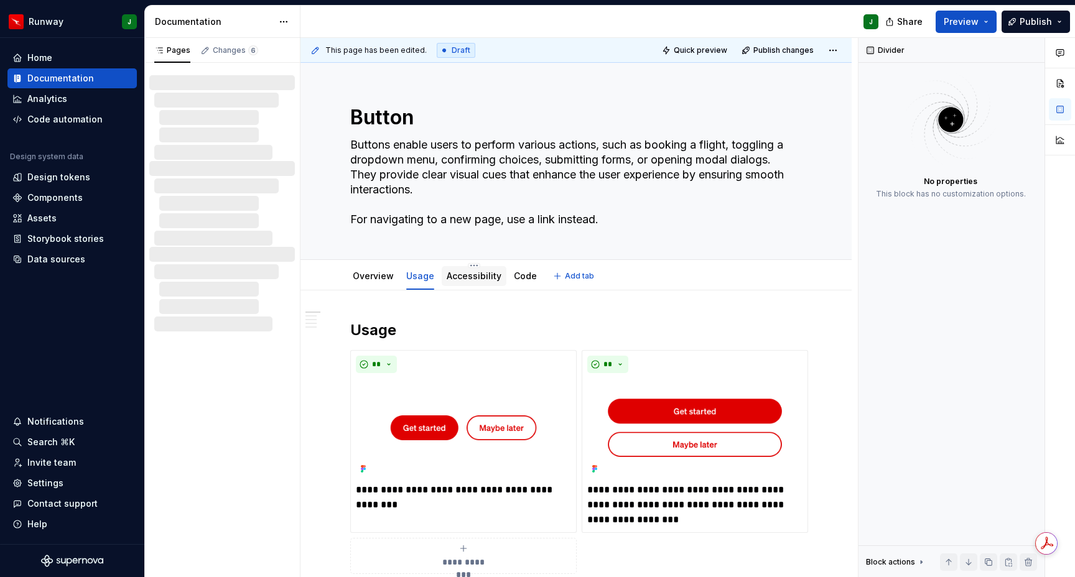
click at [472, 284] on div "Accessibility" at bounding box center [474, 276] width 65 height 20
type textarea "*"
